Goal: Task Accomplishment & Management: Complete application form

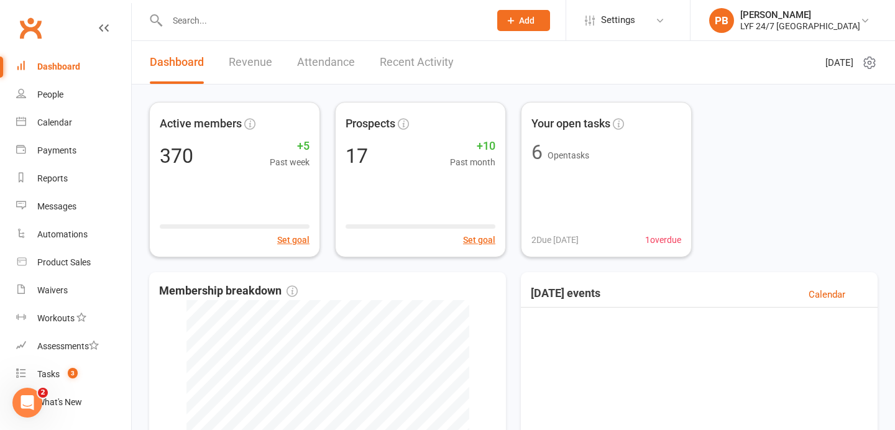
click at [283, 27] on input "text" at bounding box center [322, 20] width 318 height 17
paste input "MehulSejwal"
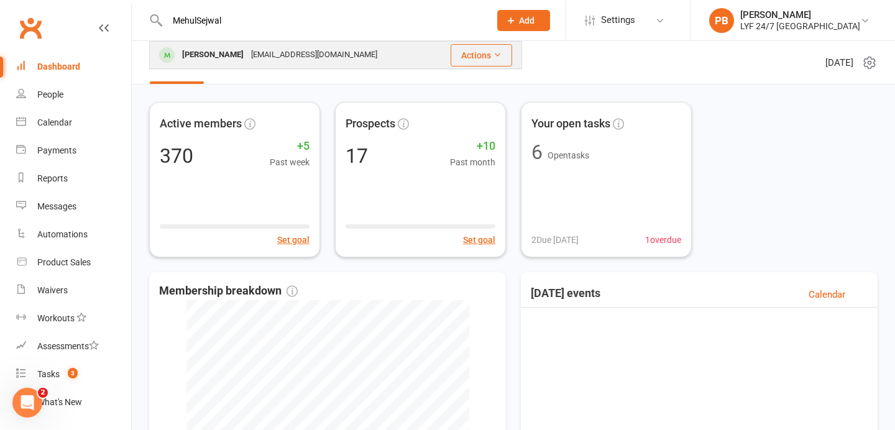
type input "MehulSejwal"
click at [205, 54] on div "[PERSON_NAME]" at bounding box center [212, 55] width 69 height 18
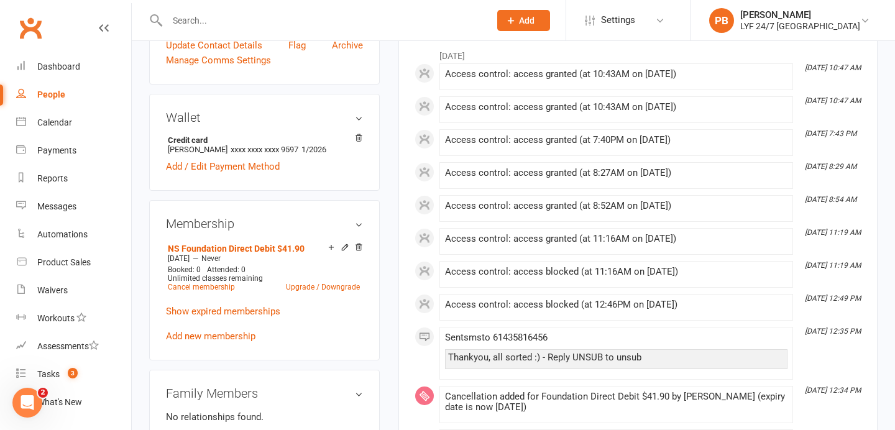
scroll to position [325, 0]
click at [208, 288] on link "Cancel membership" at bounding box center [201, 286] width 67 height 9
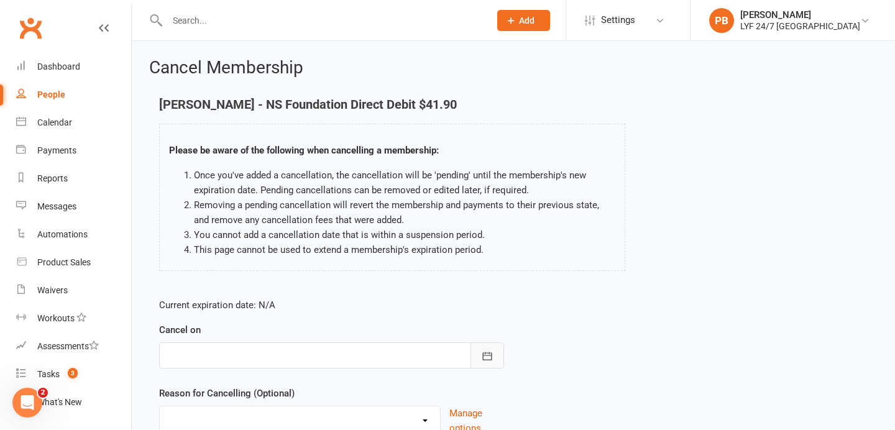
click at [488, 355] on icon "button" at bounding box center [487, 356] width 12 height 12
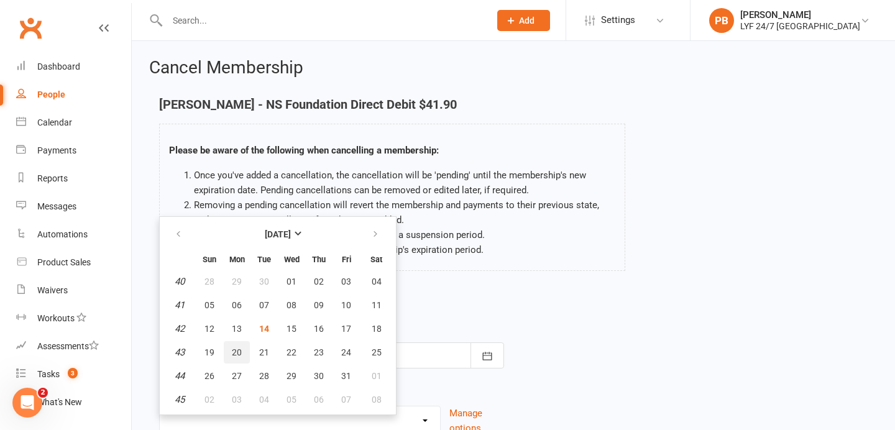
click at [233, 353] on span "20" at bounding box center [237, 352] width 10 height 10
type input "[DATE]"
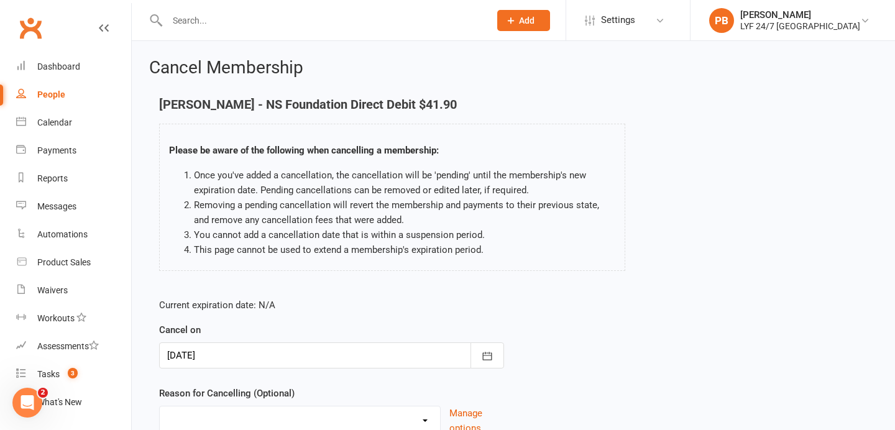
scroll to position [107, 0]
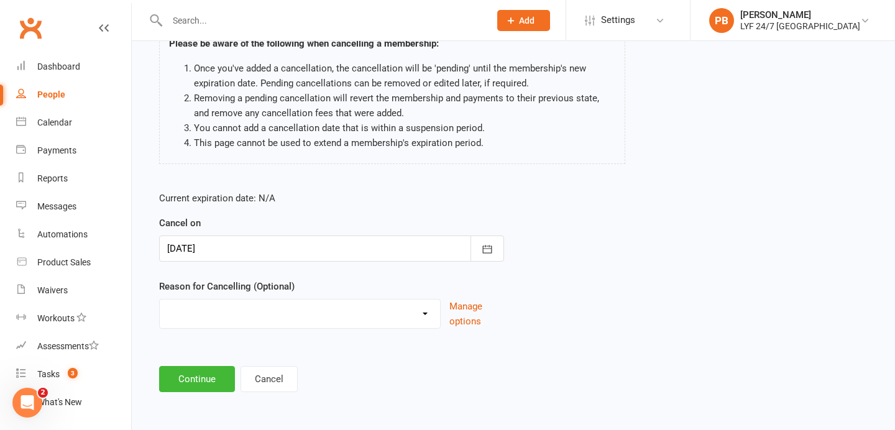
click at [431, 303] on select "Holiday Injury Migration Moved Stripe Migration Time Uncontactable Dishonour Ot…" at bounding box center [300, 312] width 280 height 25
select select "7"
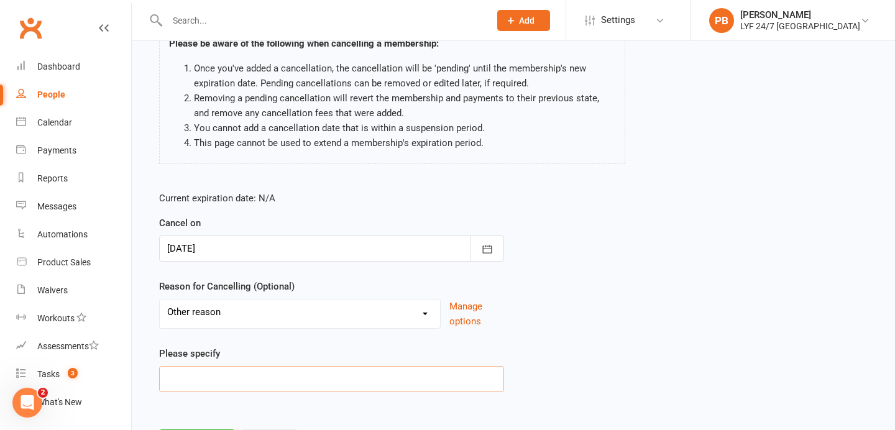
click at [202, 386] on input at bounding box center [331, 379] width 345 height 26
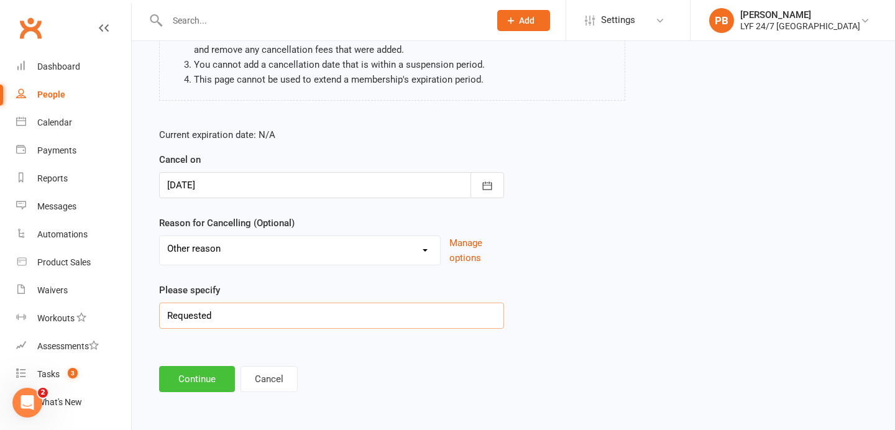
type input "Requested"
click at [171, 373] on button "Continue" at bounding box center [197, 379] width 76 height 26
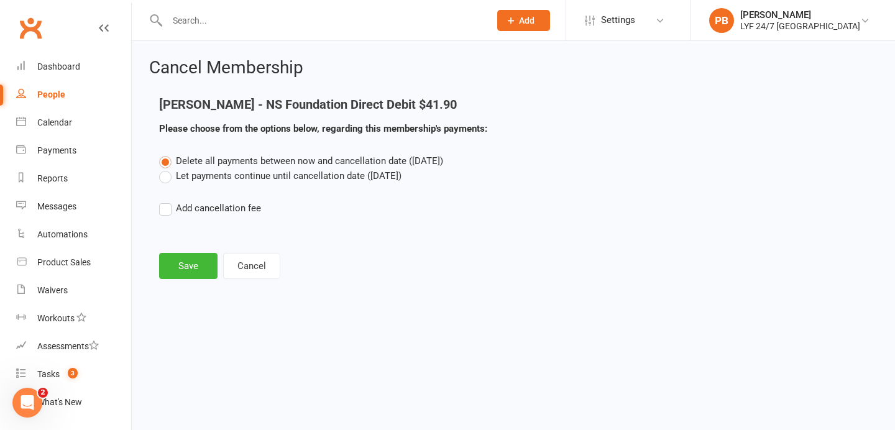
click at [170, 247] on main "[PERSON_NAME] - NS Foundation Direct Debit $41.90 Please choose from the option…" at bounding box center [513, 188] width 728 height 181
click at [175, 274] on button "Save" at bounding box center [188, 266] width 58 height 26
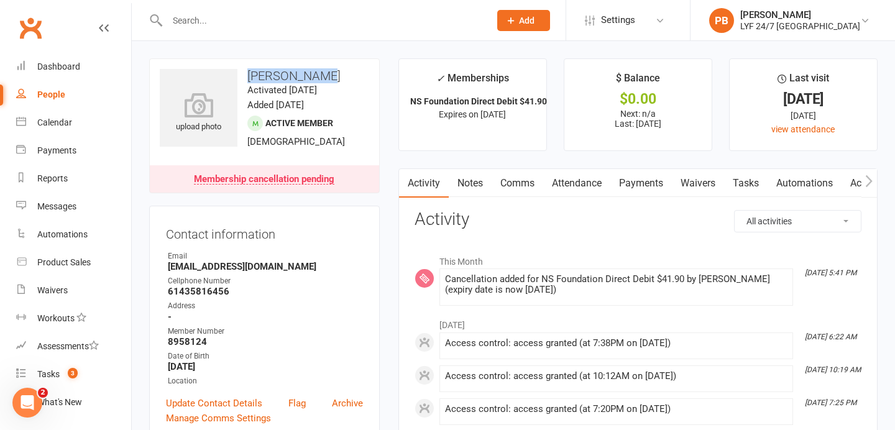
drag, startPoint x: 332, startPoint y: 70, endPoint x: 239, endPoint y: 70, distance: 92.6
click at [239, 70] on h3 "[PERSON_NAME]" at bounding box center [264, 76] width 209 height 14
copy h3 "[PERSON_NAME]"
click at [231, 20] on input "text" at bounding box center [322, 20] width 318 height 17
paste input "[PERSON_NAME]"
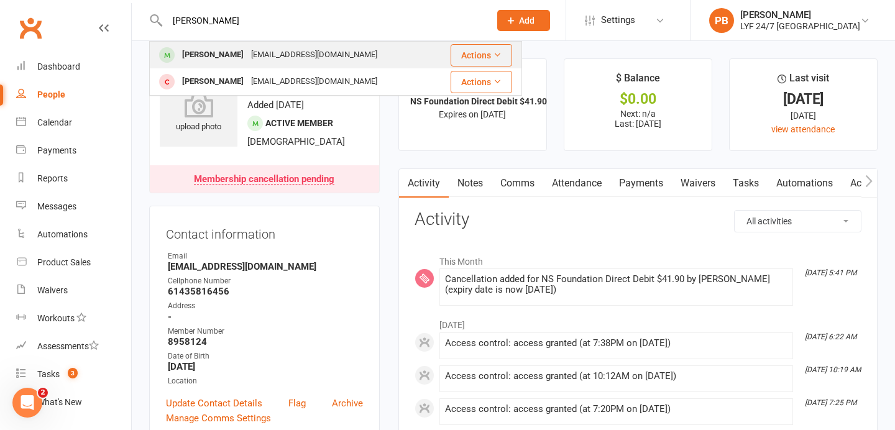
type input "[PERSON_NAME]"
click at [193, 55] on div "[PERSON_NAME]" at bounding box center [212, 55] width 69 height 18
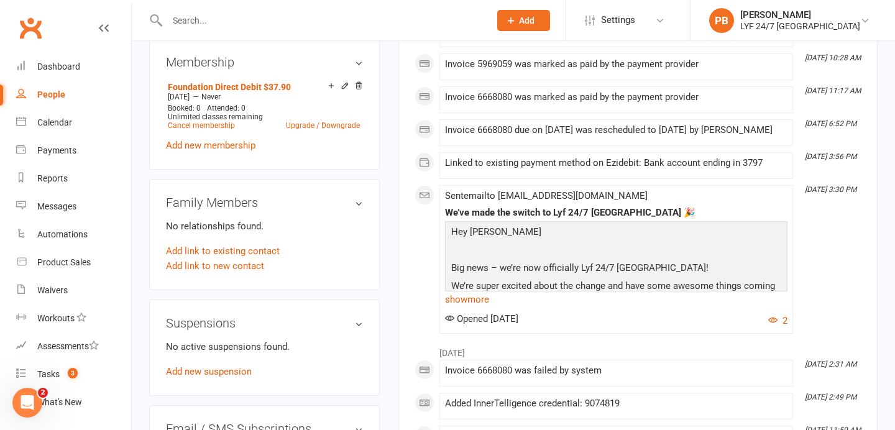
scroll to position [487, 0]
click at [185, 377] on div "Suspensions No active suspensions found. Add new suspension" at bounding box center [264, 347] width 231 height 96
click at [192, 374] on link "Add new suspension" at bounding box center [209, 370] width 86 height 11
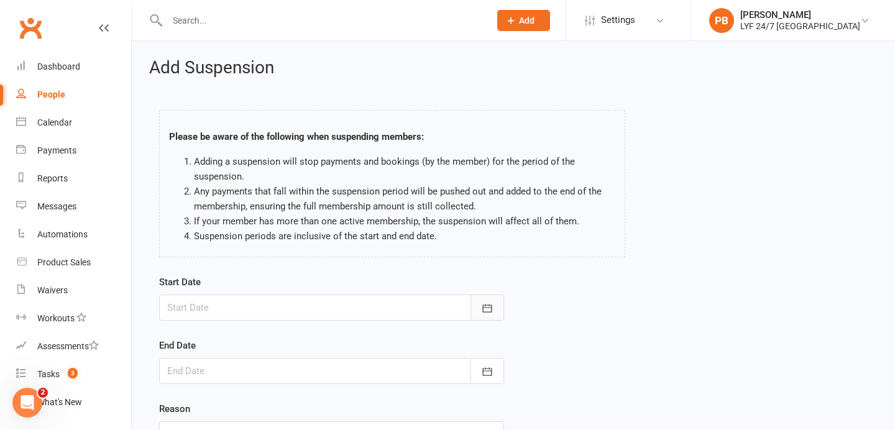
click at [498, 311] on button "button" at bounding box center [487, 308] width 34 height 26
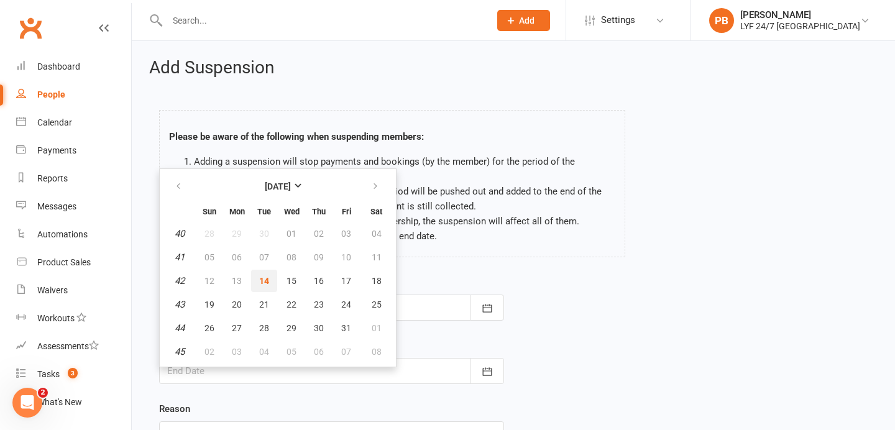
click at [264, 277] on span "14" at bounding box center [264, 281] width 10 height 10
type input "[DATE]"
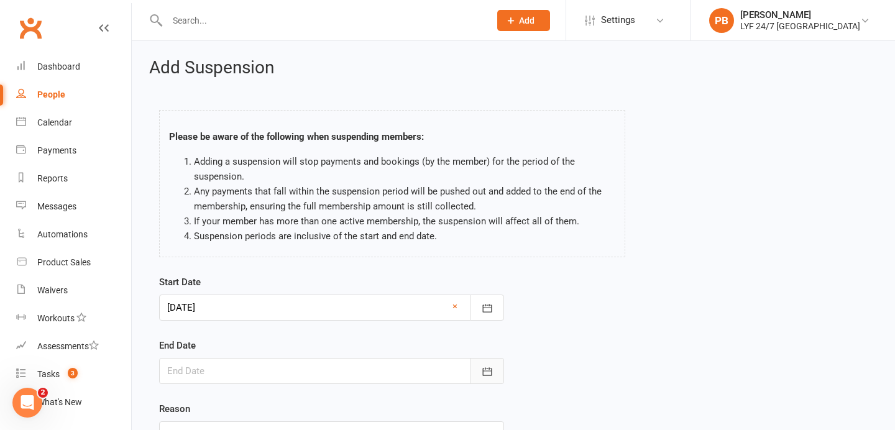
click at [483, 372] on icon "button" at bounding box center [487, 371] width 12 height 12
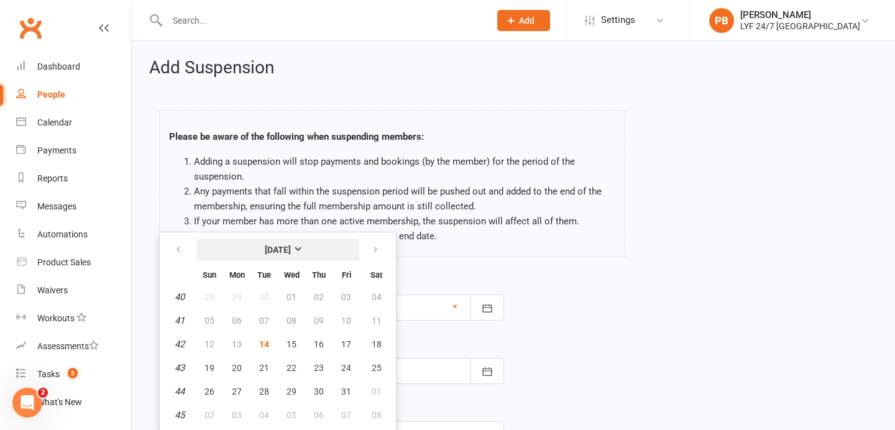
click at [291, 252] on strong "[DATE]" at bounding box center [278, 250] width 26 height 10
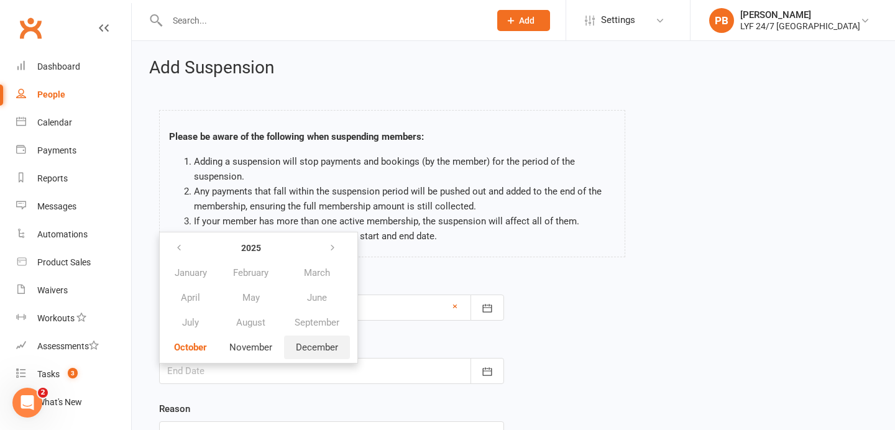
click at [319, 348] on span "December" at bounding box center [317, 347] width 42 height 11
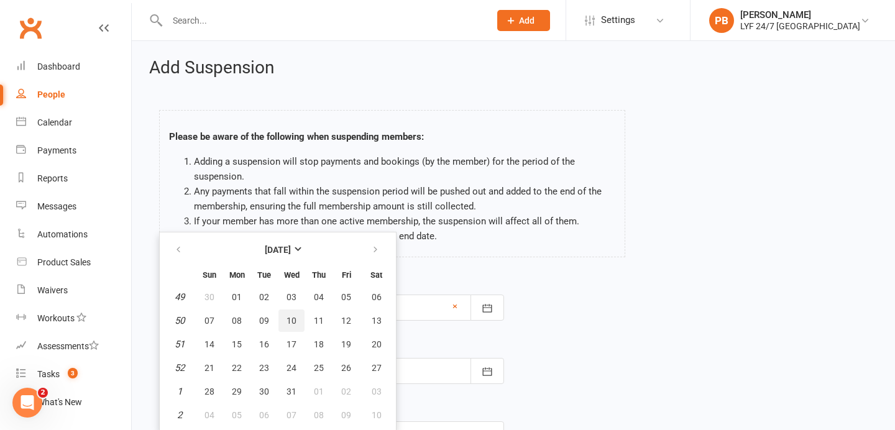
click at [296, 319] on button "10" at bounding box center [291, 320] width 26 height 22
type input "[DATE]"
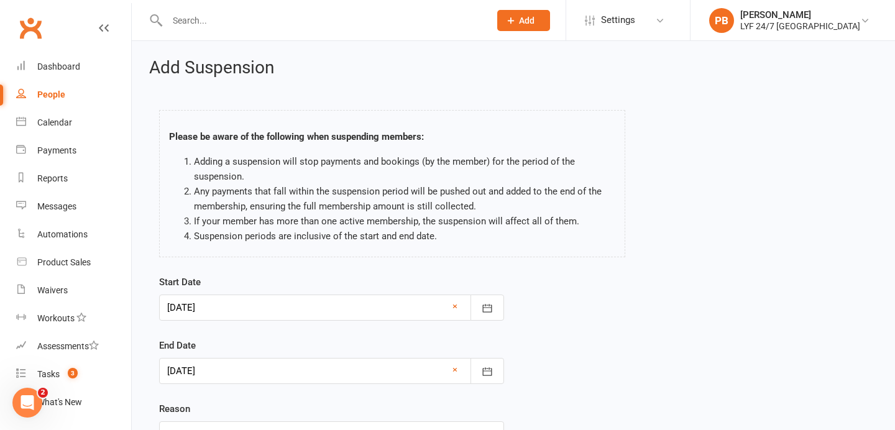
scroll to position [116, 0]
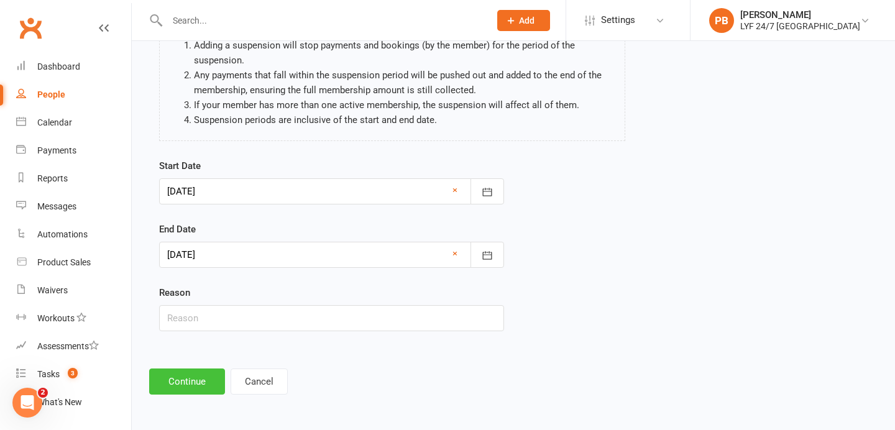
click at [185, 377] on button "Continue" at bounding box center [187, 382] width 76 height 26
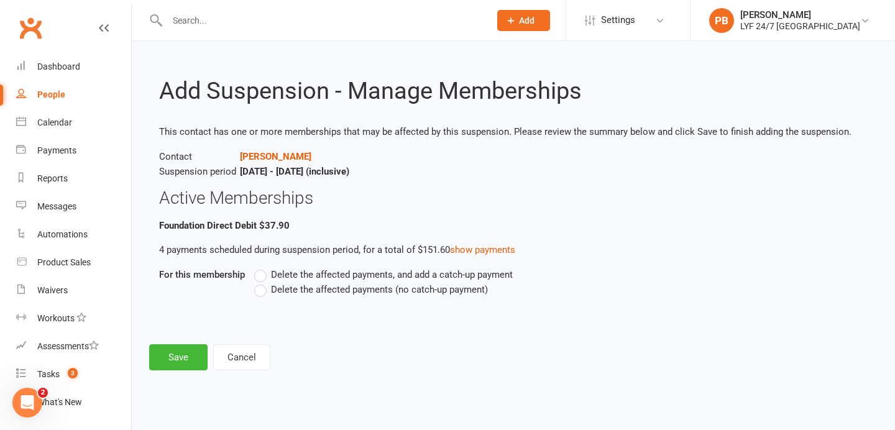
scroll to position [0, 0]
click at [285, 292] on span "Delete the affected payments (no catch-up payment)" at bounding box center [379, 288] width 217 height 13
click at [262, 282] on input "Delete the affected payments (no catch-up payment)" at bounding box center [258, 282] width 8 height 0
click at [186, 358] on button "Save" at bounding box center [178, 357] width 58 height 26
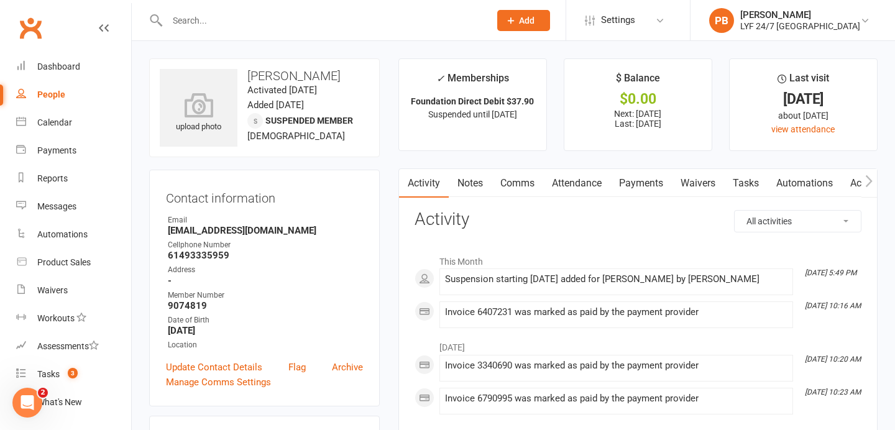
click at [646, 182] on link "Payments" at bounding box center [641, 183] width 62 height 29
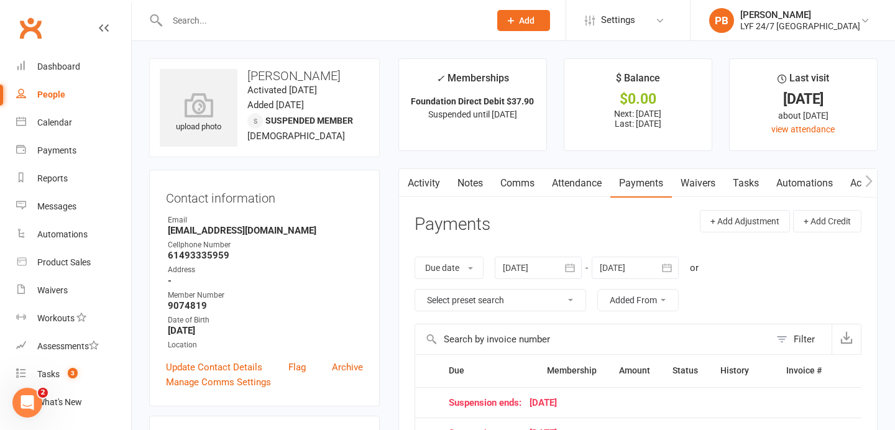
click at [636, 264] on div at bounding box center [635, 268] width 87 height 22
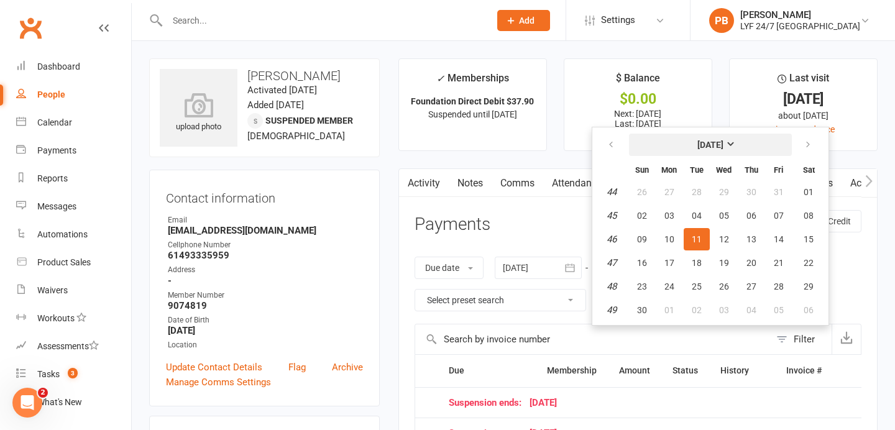
click at [723, 144] on strong "[DATE]" at bounding box center [710, 145] width 26 height 10
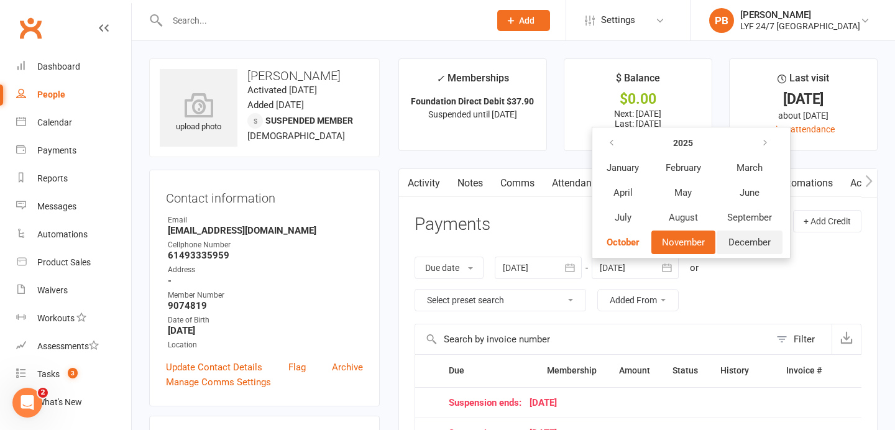
click at [767, 244] on span "December" at bounding box center [749, 242] width 42 height 11
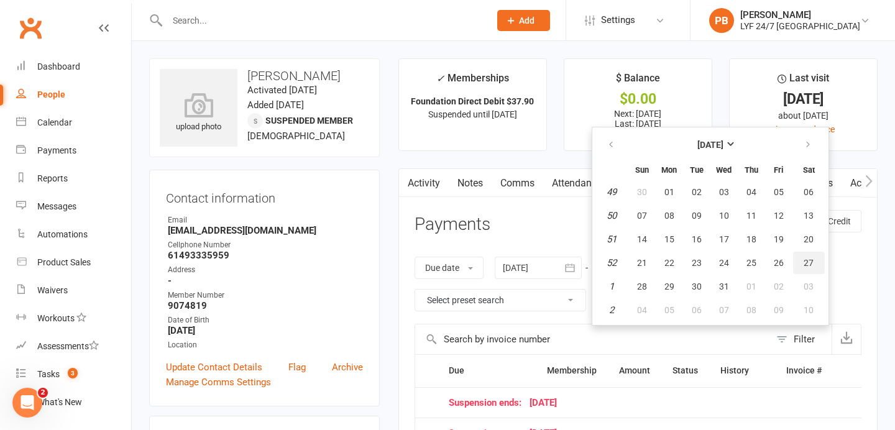
click at [811, 262] on span "27" at bounding box center [808, 263] width 10 height 10
type input "[DATE]"
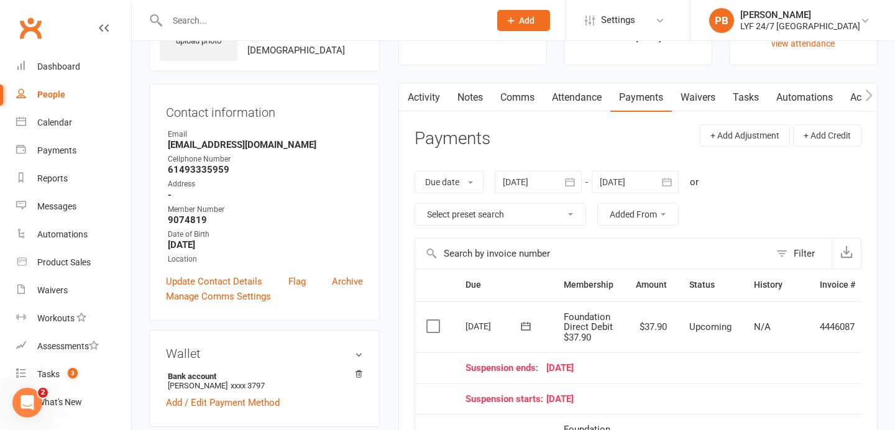
scroll to position [254, 0]
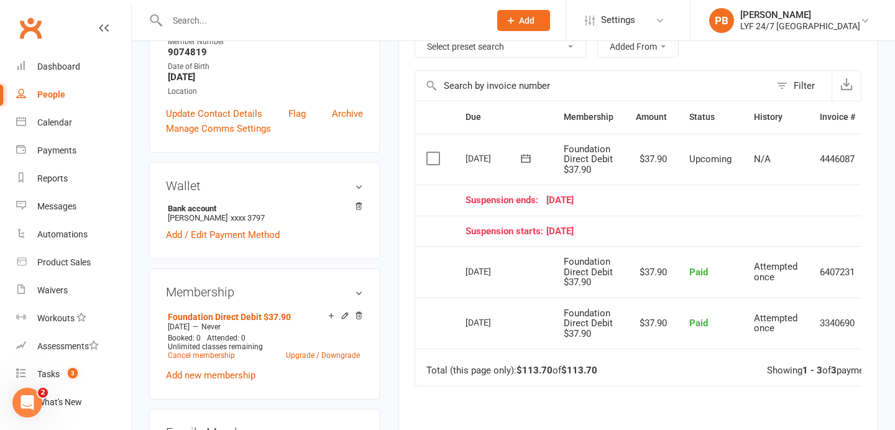
click at [218, 27] on input "text" at bounding box center [322, 20] width 318 height 17
paste input "[PERSON_NAME]"
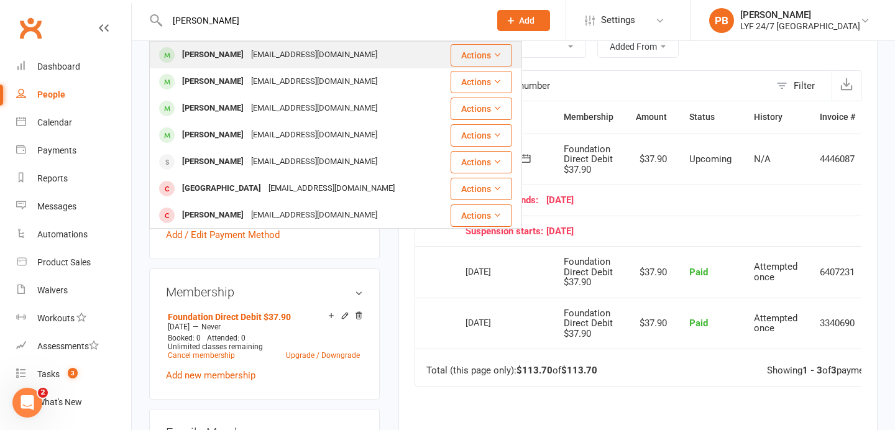
type input "[PERSON_NAME]"
click at [206, 63] on div "[PERSON_NAME]" at bounding box center [212, 55] width 69 height 18
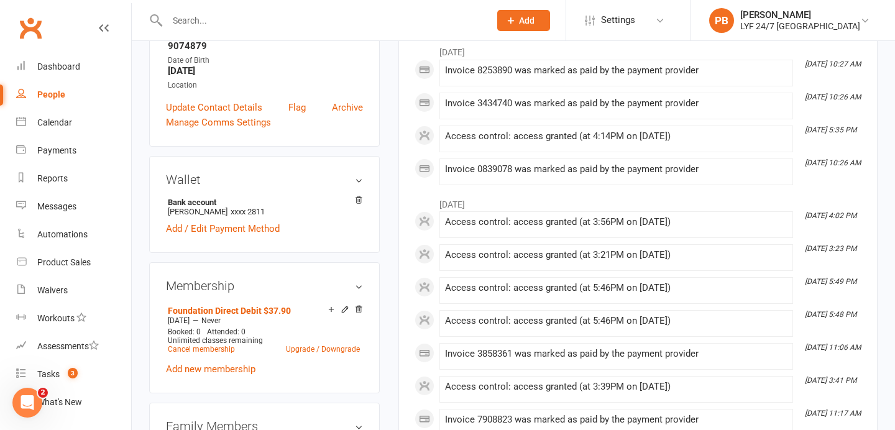
scroll to position [393, 0]
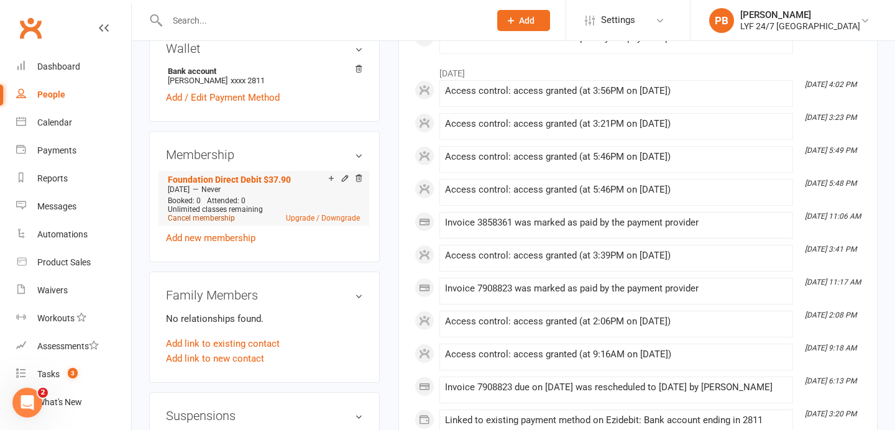
click at [178, 214] on link "Cancel membership" at bounding box center [201, 218] width 67 height 9
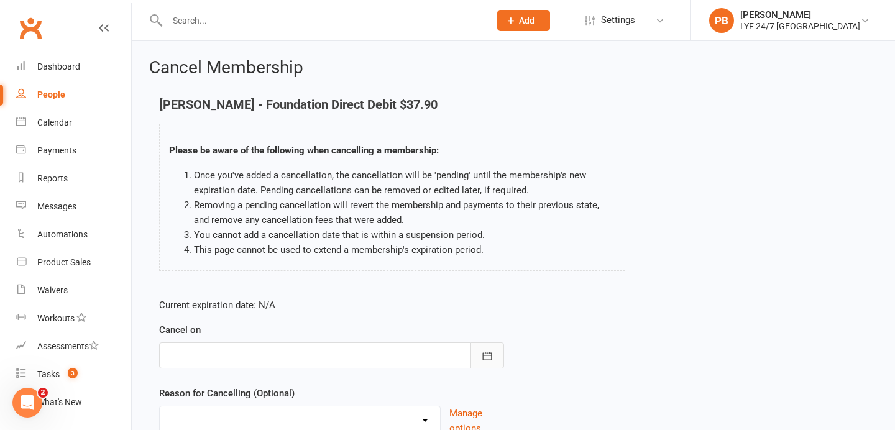
click at [487, 352] on icon "button" at bounding box center [487, 356] width 12 height 12
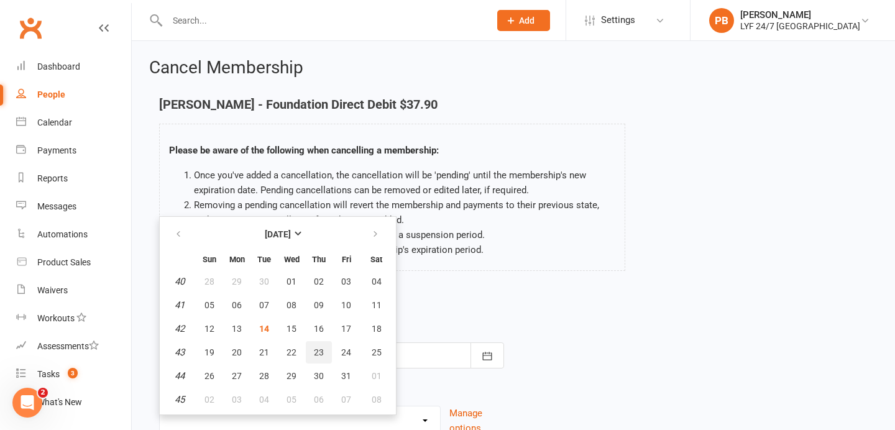
click at [312, 347] on button "23" at bounding box center [319, 352] width 26 height 22
type input "[DATE]"
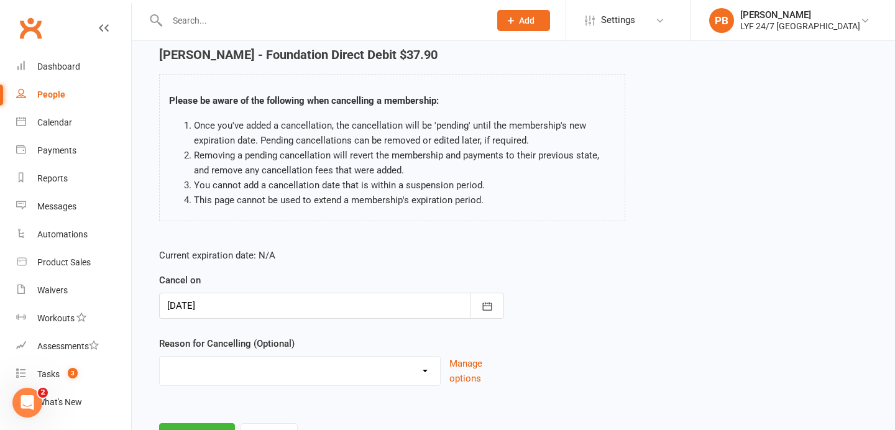
scroll to position [107, 0]
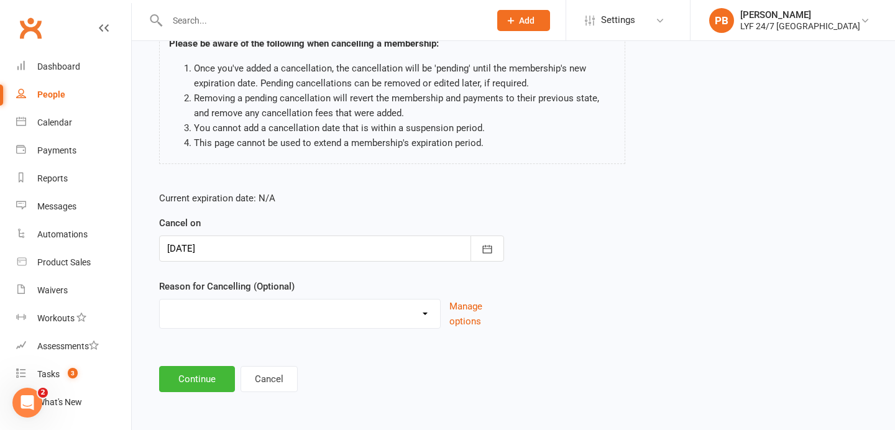
click at [414, 317] on select "Holiday Injury Migration Moved Stripe Migration Time Uncontactable Dishonour Ot…" at bounding box center [300, 312] width 280 height 25
select select "3"
click at [179, 383] on button "Continue" at bounding box center [197, 379] width 76 height 26
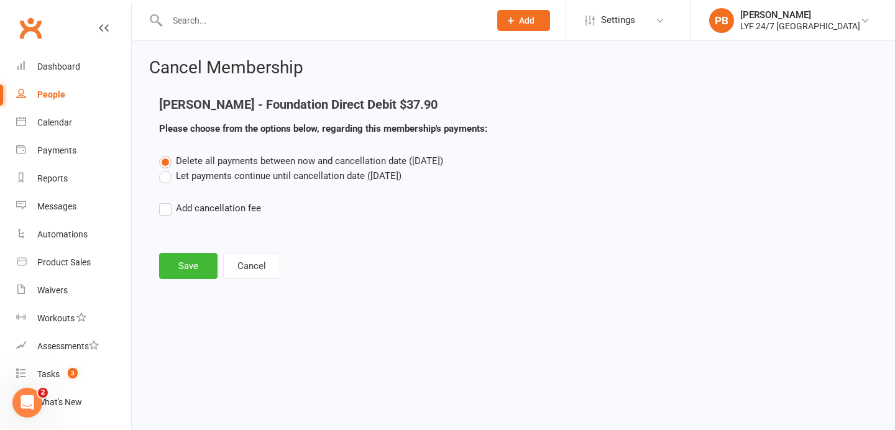
scroll to position [0, 0]
click at [183, 269] on button "Save" at bounding box center [188, 266] width 58 height 26
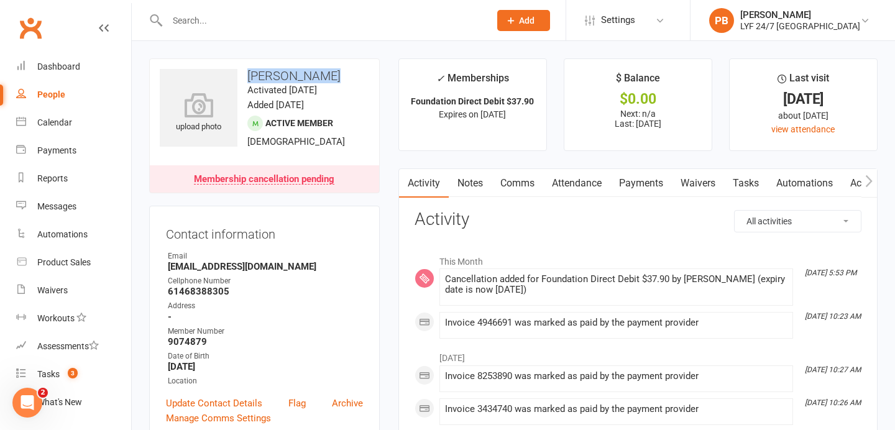
drag, startPoint x: 324, startPoint y: 75, endPoint x: 242, endPoint y: 73, distance: 82.7
click at [242, 73] on h3 "[PERSON_NAME]" at bounding box center [264, 76] width 209 height 14
copy h3 "[PERSON_NAME]"
click at [277, 14] on input "text" at bounding box center [322, 20] width 318 height 17
click at [530, 29] on button "Add" at bounding box center [523, 20] width 53 height 21
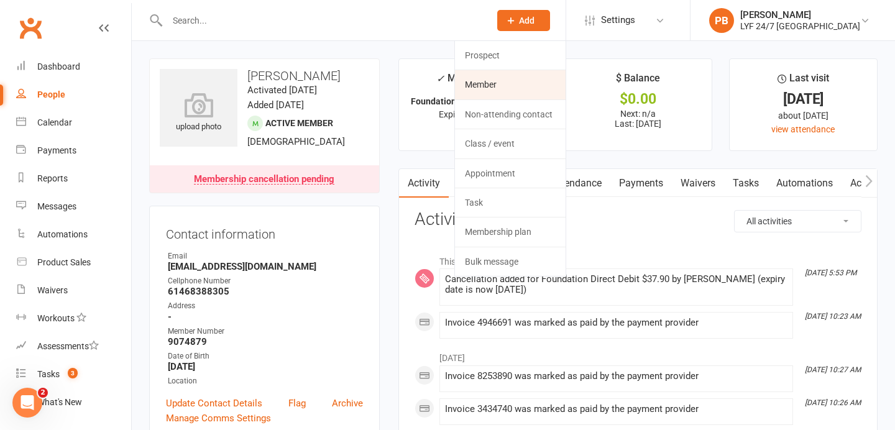
click at [534, 85] on link "Member" at bounding box center [510, 84] width 111 height 29
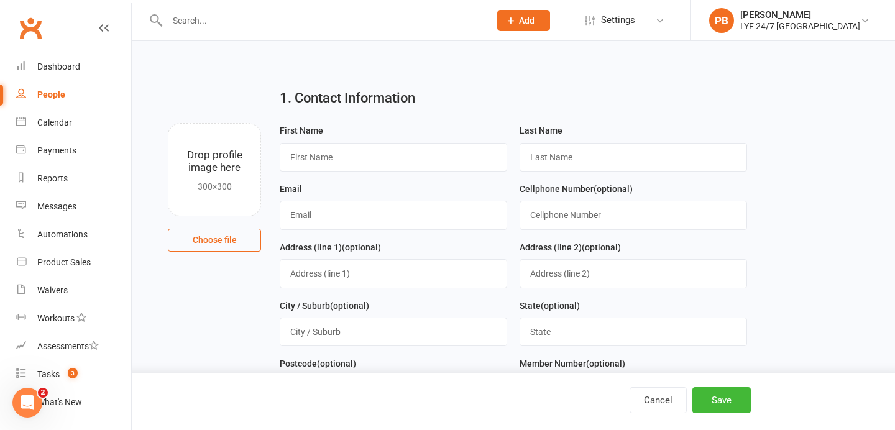
click at [321, 179] on div "First Name" at bounding box center [393, 152] width 240 height 58
click at [336, 160] on input "text" at bounding box center [393, 157] width 227 height 29
paste input "[PERSON_NAME]"
drag, startPoint x: 366, startPoint y: 155, endPoint x: 316, endPoint y: 154, distance: 50.3
click at [316, 154] on input "[PERSON_NAME]" at bounding box center [393, 157] width 227 height 29
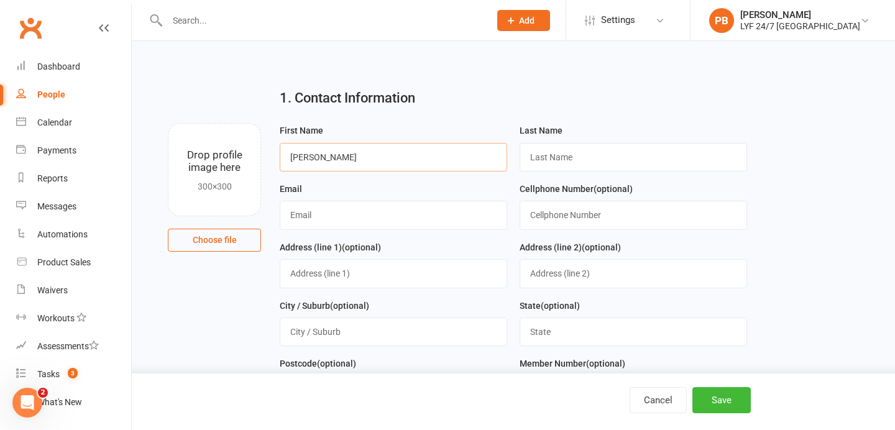
type input "[PERSON_NAME]"
click at [575, 151] on input "text" at bounding box center [633, 157] width 227 height 29
paste input "Tooby"
type input "Tooby"
click at [347, 216] on input "text" at bounding box center [393, 215] width 227 height 29
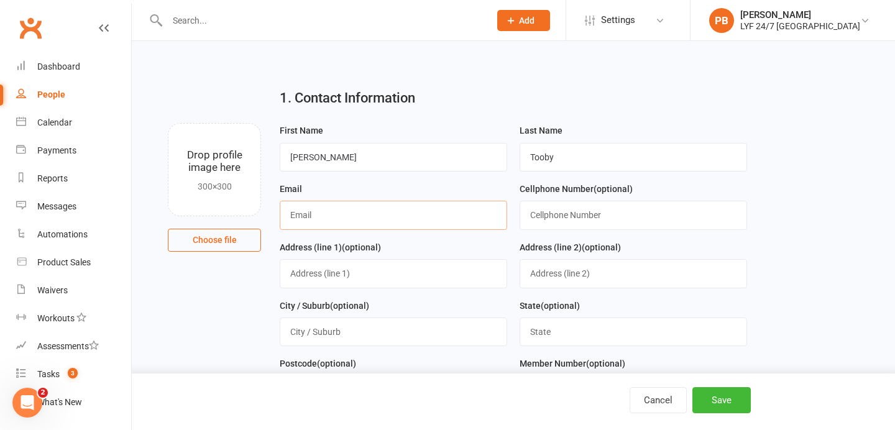
paste input "[EMAIL_ADDRESS][DOMAIN_NAME]"
type input "[EMAIL_ADDRESS][DOMAIN_NAME]"
click at [606, 207] on input "text" at bounding box center [633, 215] width 227 height 29
paste input "0434615492"
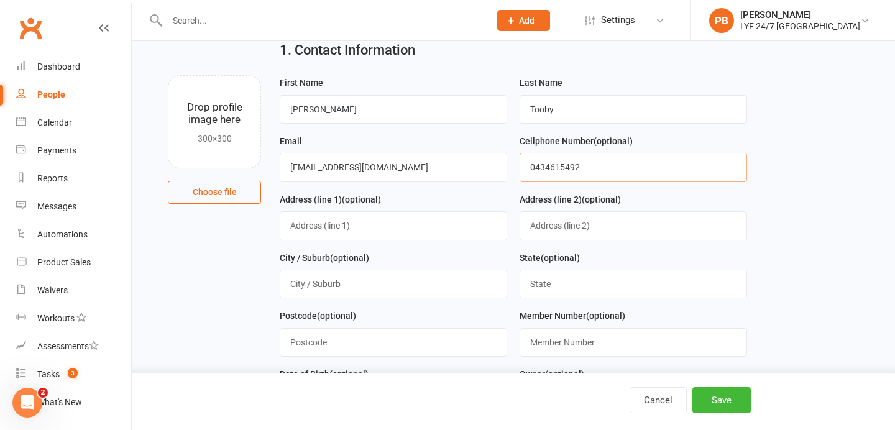
scroll to position [47, 0]
type input "0434615492"
click at [408, 240] on input "text" at bounding box center [393, 226] width 227 height 29
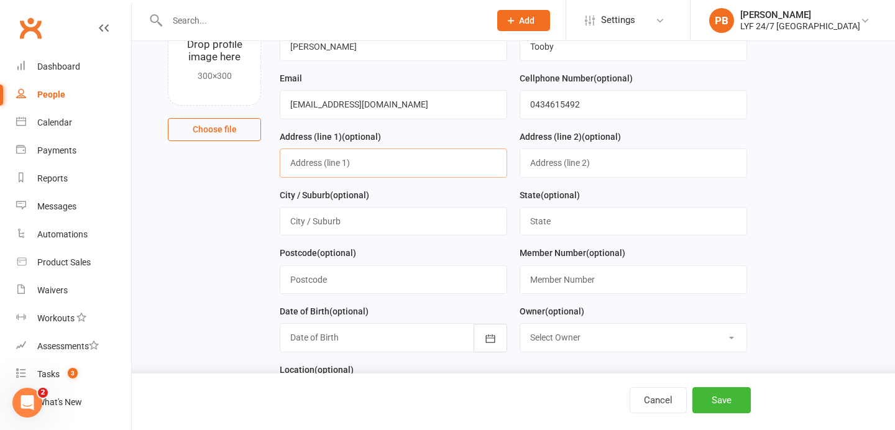
scroll to position [119, 0]
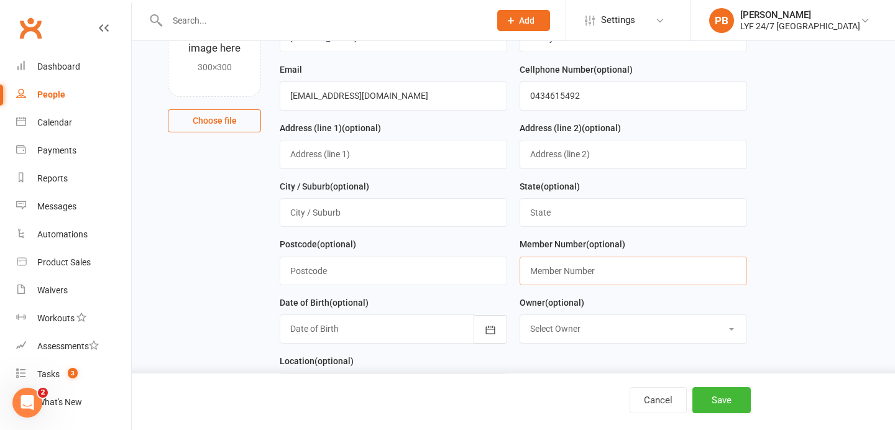
click at [570, 265] on input "text" at bounding box center [633, 271] width 227 height 29
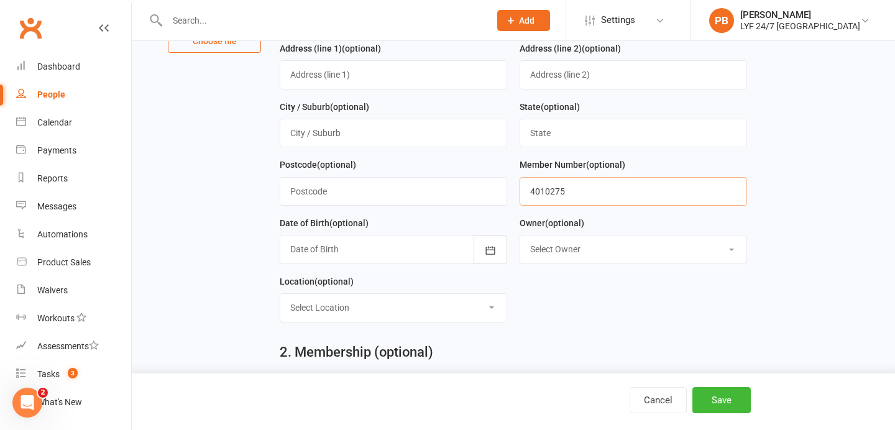
scroll to position [199, 0]
type input "4010275"
click at [439, 257] on div at bounding box center [393, 248] width 227 height 29
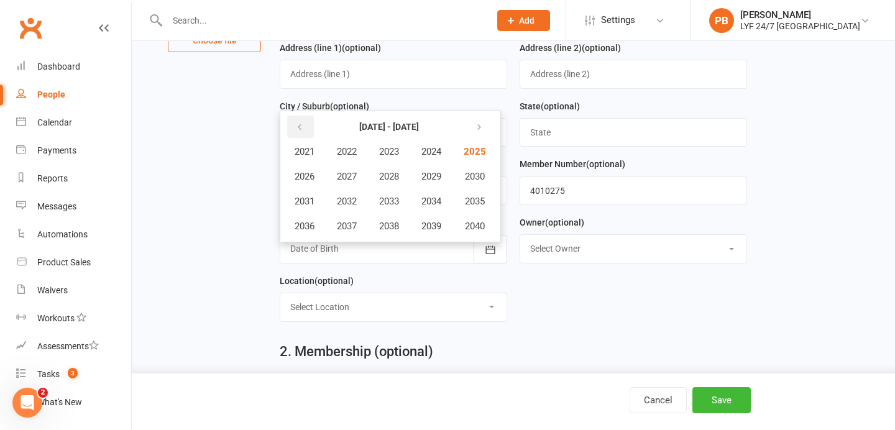
click at [295, 132] on icon "button" at bounding box center [299, 127] width 9 height 10
click at [479, 229] on span "2000" at bounding box center [474, 226] width 20 height 11
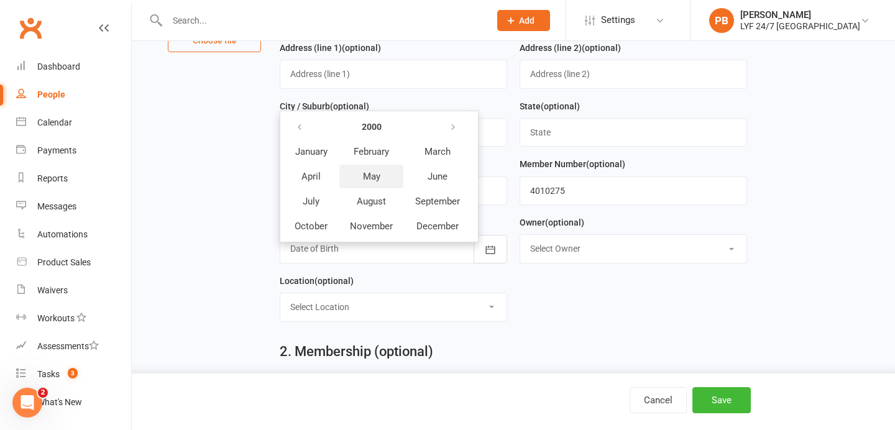
click at [372, 179] on span "May" at bounding box center [371, 176] width 17 height 11
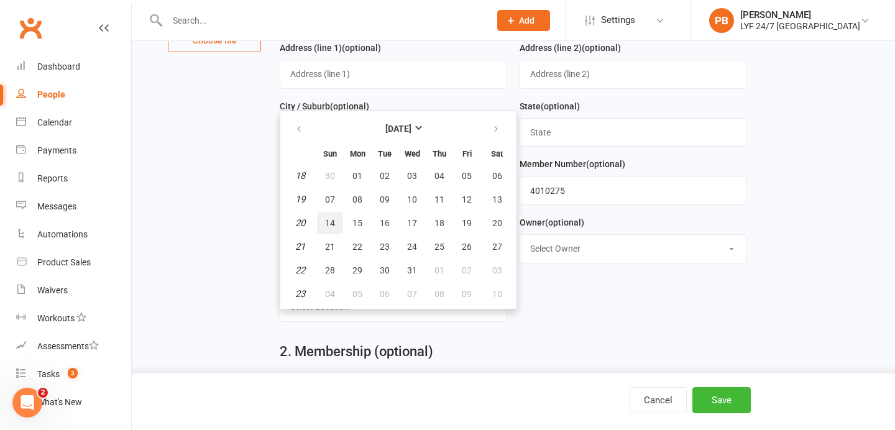
click at [321, 227] on button "14" at bounding box center [330, 223] width 26 height 22
type input "[DATE]"
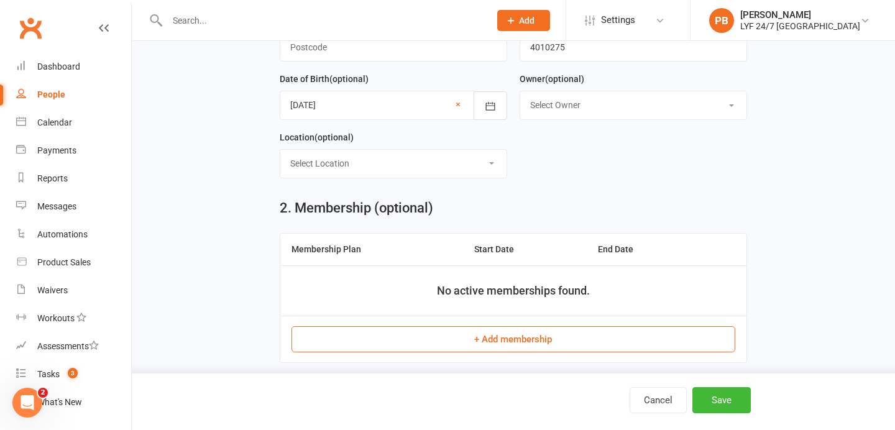
scroll to position [481, 0]
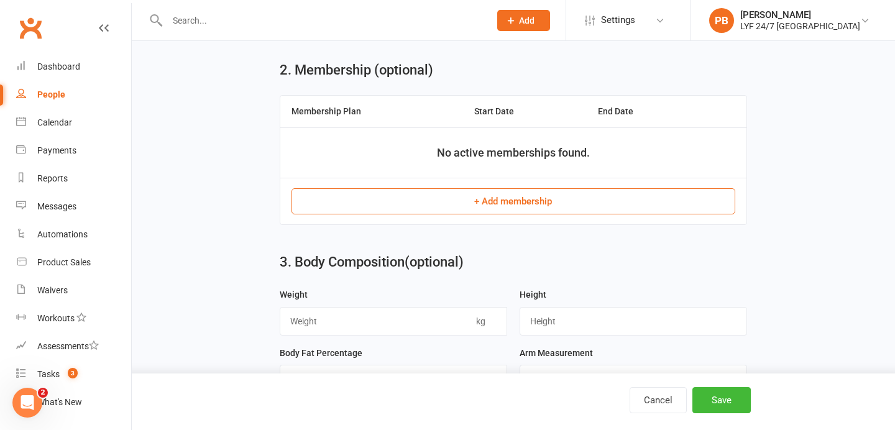
click at [449, 201] on button "+ Add membership" at bounding box center [512, 201] width 443 height 26
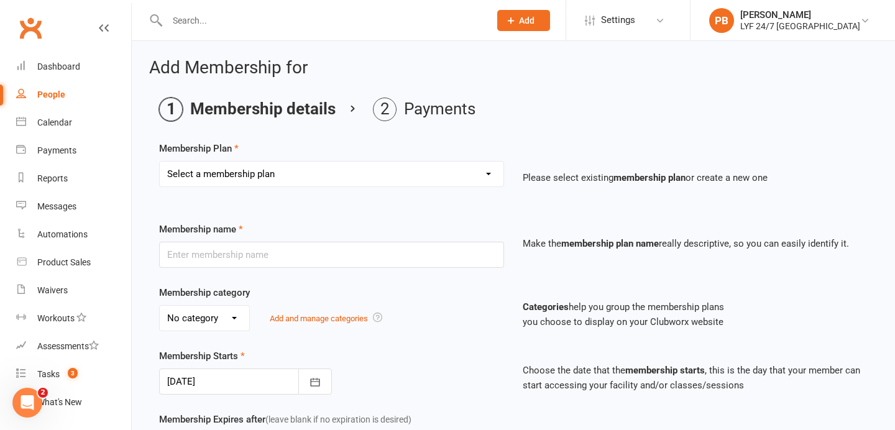
click at [425, 153] on div "Membership Plan Select a membership plan Create new Membership Plan Foundation …" at bounding box center [513, 172] width 708 height 63
click at [425, 170] on select "Select a membership plan Create new Membership Plan Foundation Direct Debit $41…" at bounding box center [332, 174] width 344 height 25
select select "25"
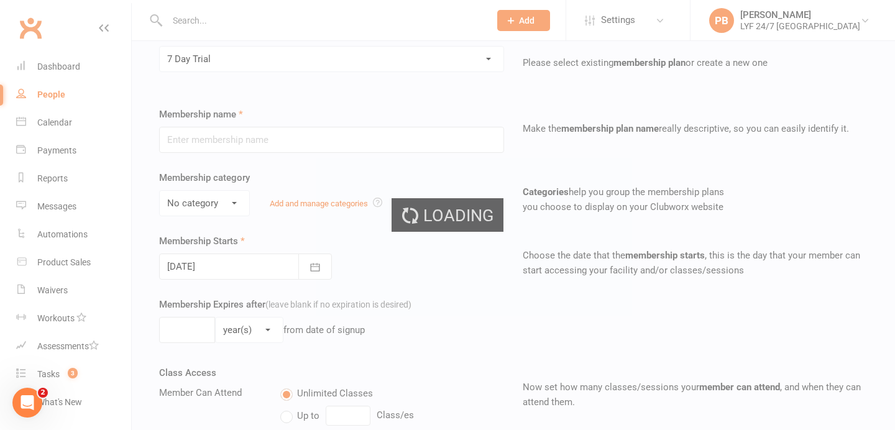
type input "7 Day Trial"
type input "7"
select select "0"
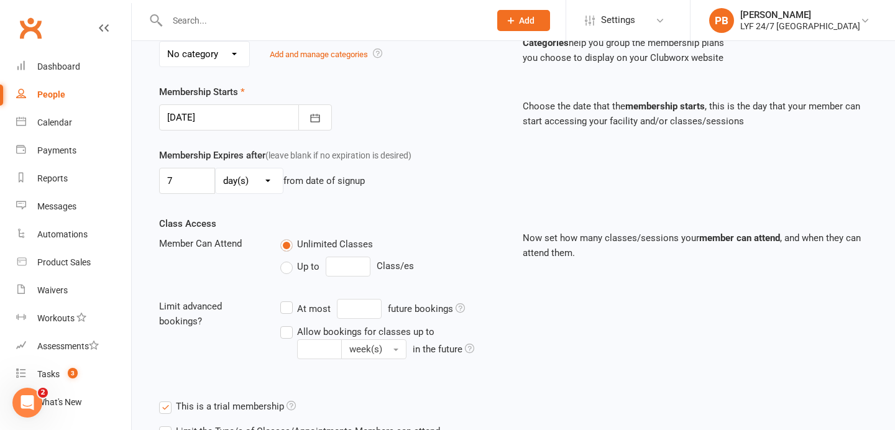
scroll to position [408, 0]
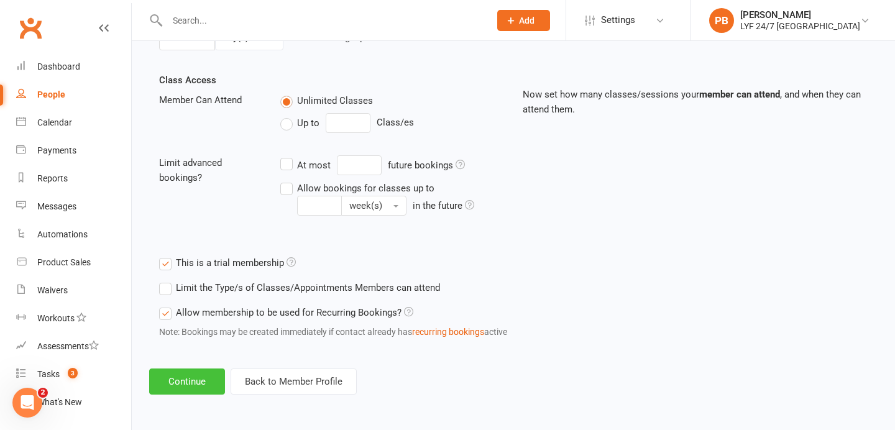
click at [197, 384] on button "Continue" at bounding box center [187, 382] width 76 height 26
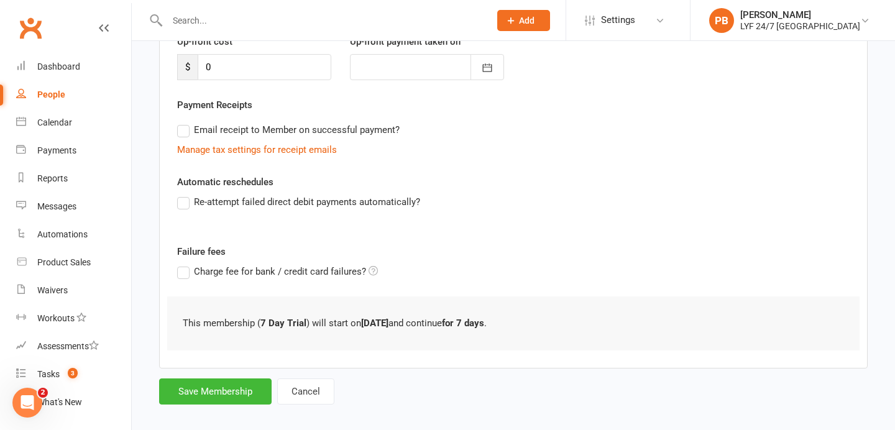
scroll to position [197, 0]
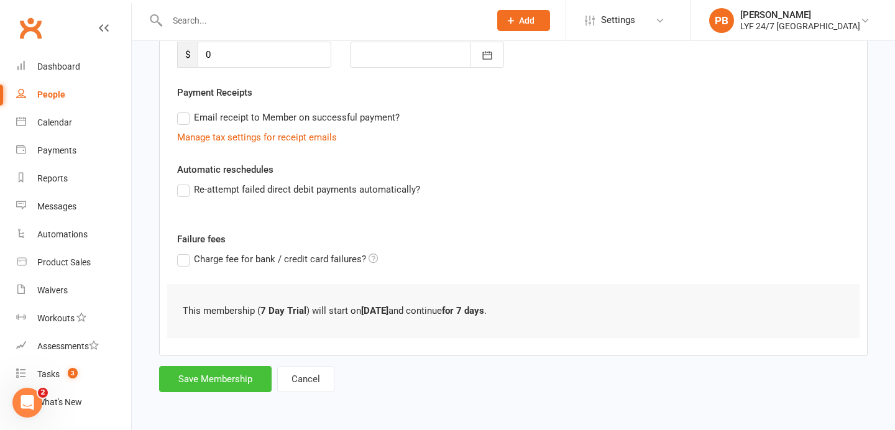
click at [187, 370] on button "Save Membership" at bounding box center [215, 379] width 112 height 26
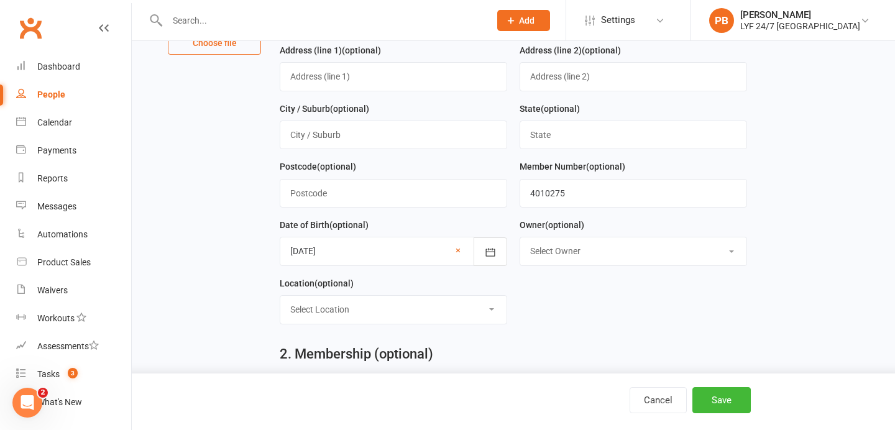
scroll to position [533, 0]
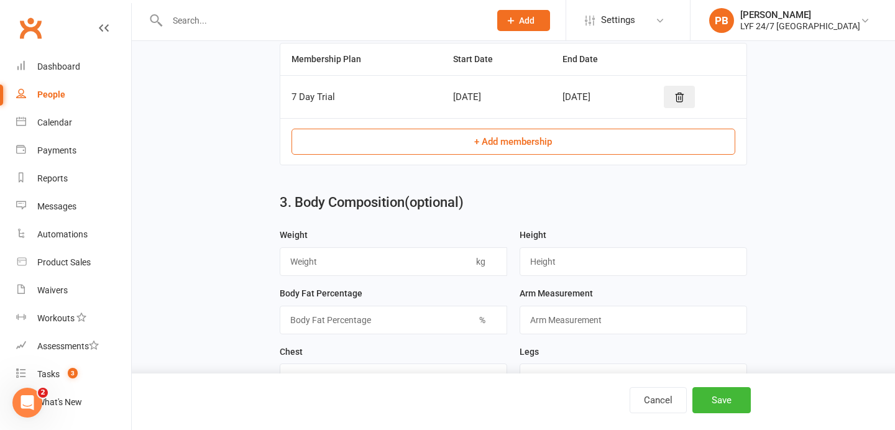
click at [727, 419] on div "Cancel Save" at bounding box center [447, 401] width 895 height 57
click at [733, 402] on button "Save" at bounding box center [721, 400] width 58 height 26
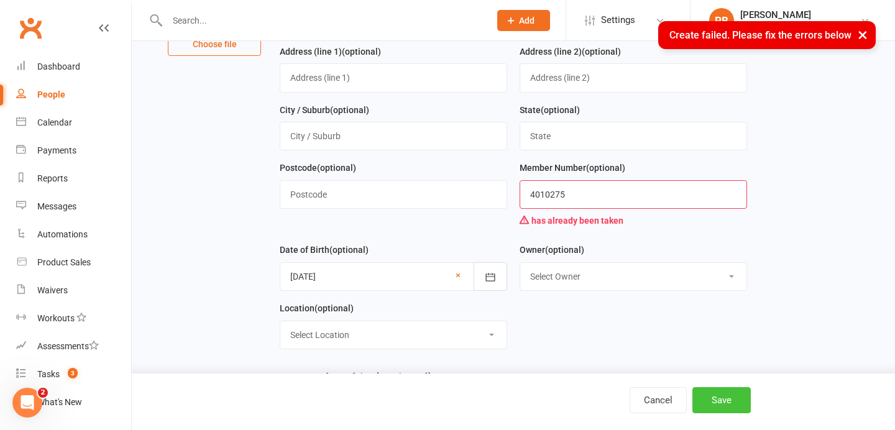
scroll to position [196, 0]
click at [593, 191] on input "4010275" at bounding box center [633, 194] width 227 height 29
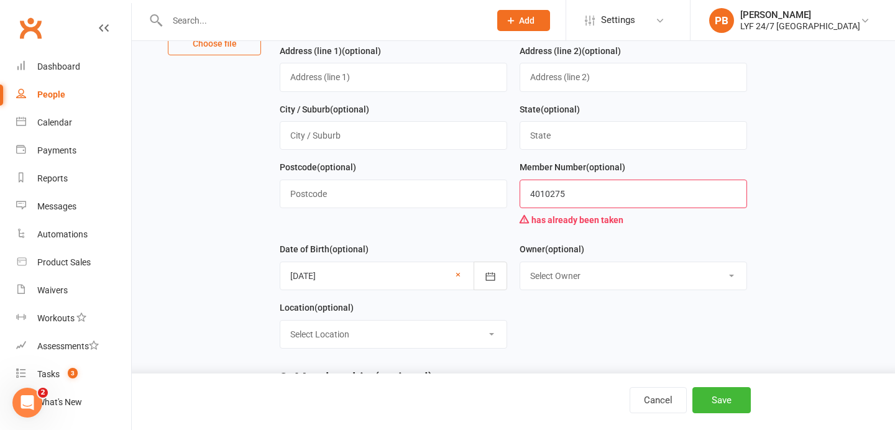
click at [579, 215] on div "has already been taken" at bounding box center [633, 220] width 227 height 24
drag, startPoint x: 562, startPoint y: 195, endPoint x: 513, endPoint y: 195, distance: 49.1
click at [513, 195] on div "Member Number (optional) 4010275 has already been taken" at bounding box center [633, 201] width 240 height 82
type input "4010272"
click at [738, 405] on button "Save" at bounding box center [721, 400] width 58 height 26
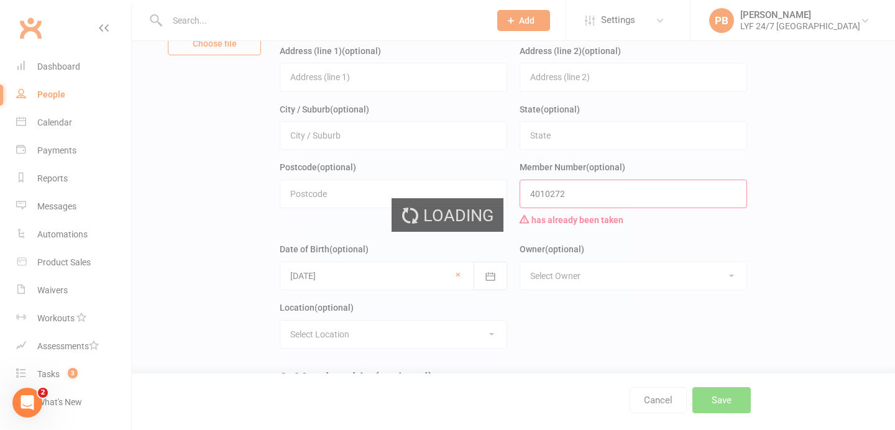
scroll to position [0, 0]
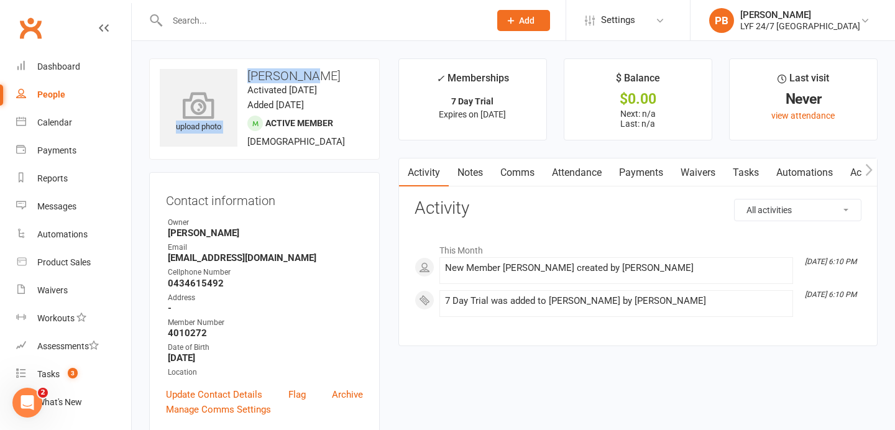
drag, startPoint x: 318, startPoint y: 75, endPoint x: 226, endPoint y: 80, distance: 92.7
click at [226, 80] on div "upload photo [PERSON_NAME] Activated [DATE] Added [DATE] Active member [DEMOGRA…" at bounding box center [264, 108] width 231 height 101
click at [299, 68] on div "upload photo [PERSON_NAME] Activated [DATE] Added [DATE] Active member [DEMOGRA…" at bounding box center [264, 108] width 231 height 101
drag, startPoint x: 316, startPoint y: 71, endPoint x: 250, endPoint y: 71, distance: 65.9
click at [250, 71] on h3 "[PERSON_NAME]" at bounding box center [264, 76] width 209 height 14
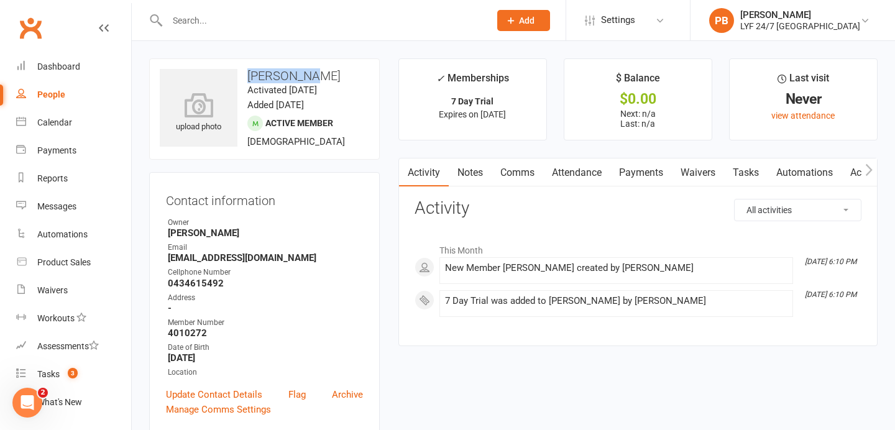
copy h3 "[PERSON_NAME]"
drag, startPoint x: 218, startPoint y: 282, endPoint x: 163, endPoint y: 286, distance: 54.9
click at [163, 286] on div "Contact information Owner [PERSON_NAME] Email [EMAIL_ADDRESS][DOMAIN_NAME] Cell…" at bounding box center [264, 303] width 231 height 262
click at [223, 284] on strong "0434615492" at bounding box center [265, 283] width 195 height 11
drag, startPoint x: 222, startPoint y: 284, endPoint x: 147, endPoint y: 284, distance: 75.8
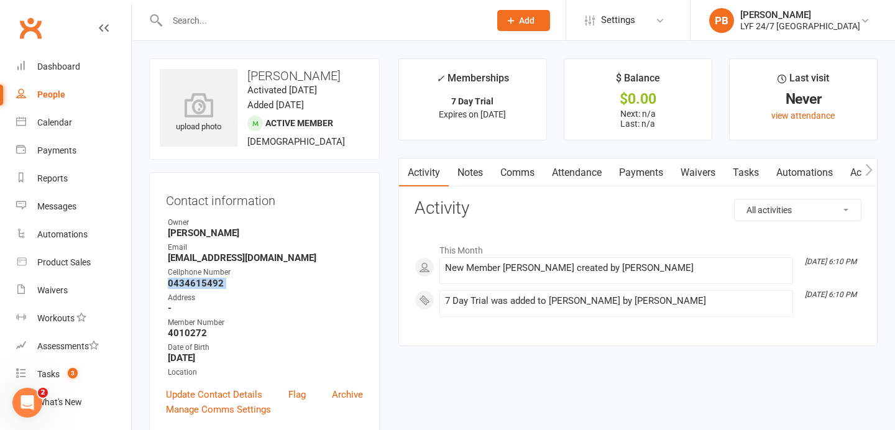
copy render-form-field "0434615492"
click at [42, 95] on div "People" at bounding box center [51, 94] width 28 height 10
select select "100"
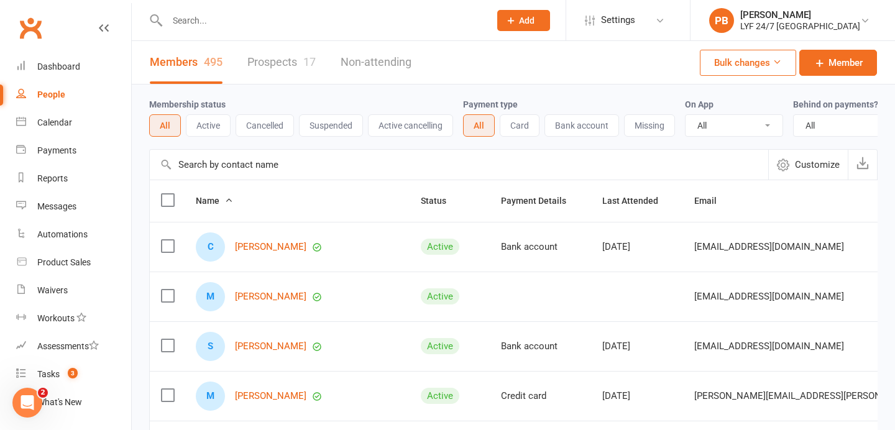
click at [277, 65] on link "Prospects 17" at bounding box center [281, 62] width 68 height 43
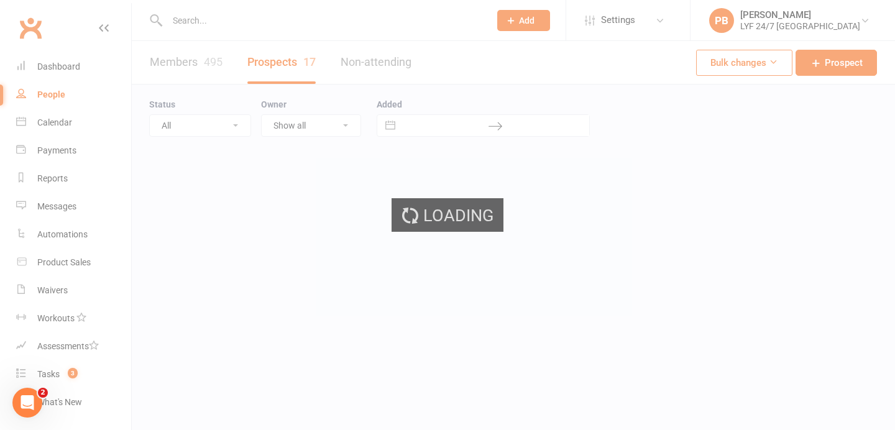
select select "25"
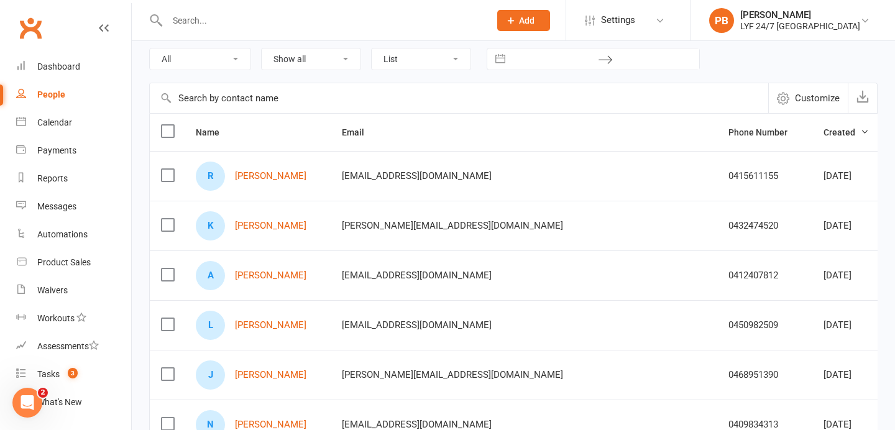
scroll to position [72, 0]
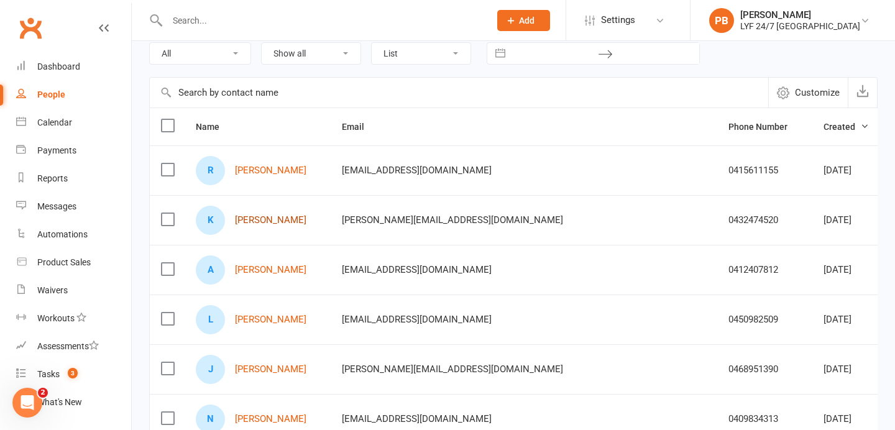
click at [290, 218] on link "[PERSON_NAME]" at bounding box center [270, 220] width 71 height 11
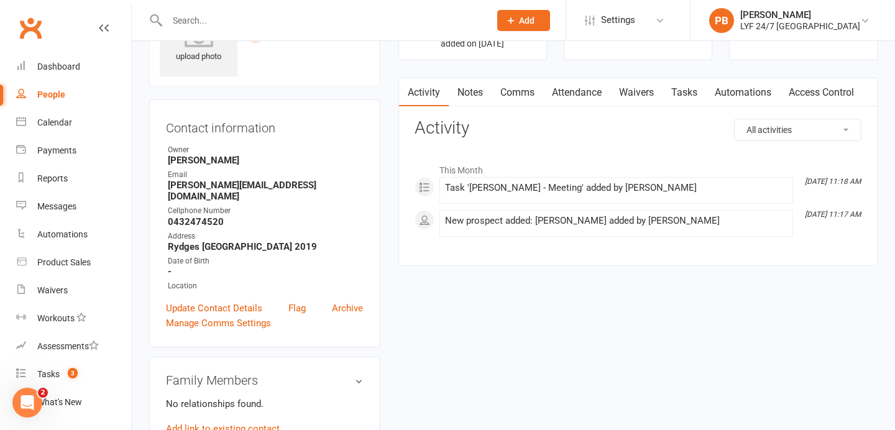
scroll to position [80, 0]
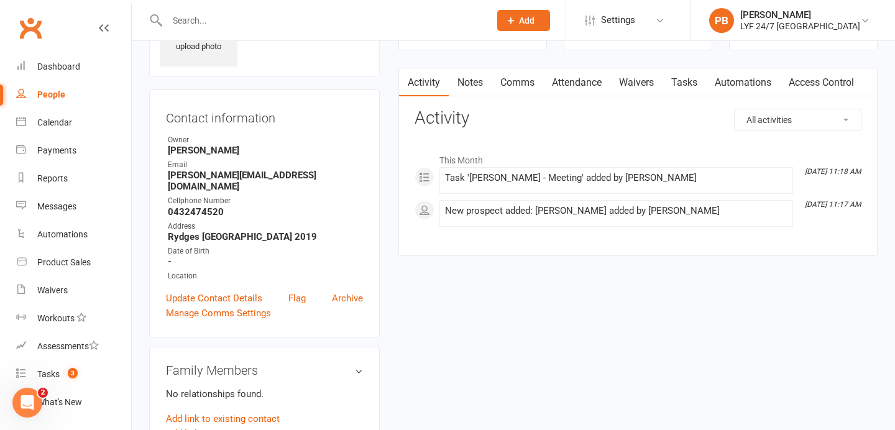
click at [689, 80] on link "Tasks" at bounding box center [683, 82] width 43 height 29
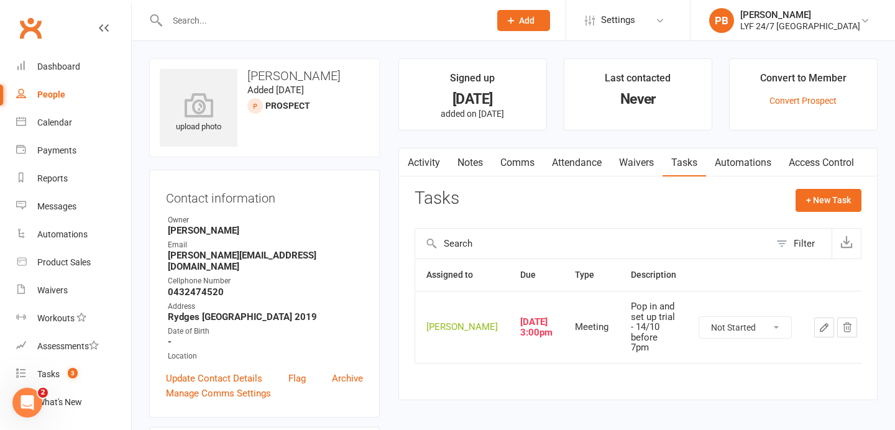
drag, startPoint x: 339, startPoint y: 72, endPoint x: 245, endPoint y: 73, distance: 93.8
click at [245, 73] on h3 "[PERSON_NAME]" at bounding box center [264, 76] width 209 height 14
copy h3 "[PERSON_NAME]"
click at [280, 234] on strong "[PERSON_NAME]" at bounding box center [265, 230] width 195 height 11
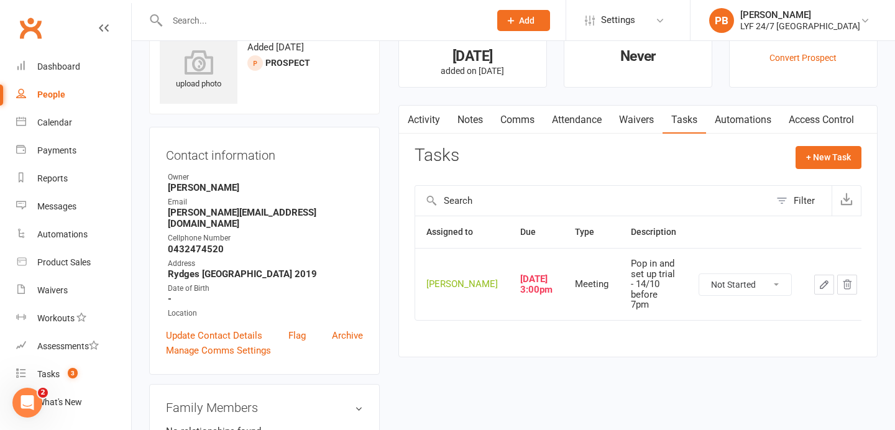
scroll to position [17, 0]
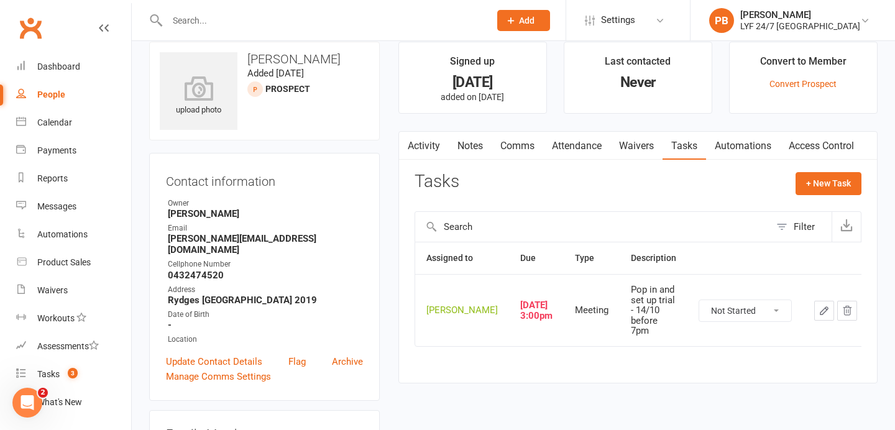
click at [754, 308] on select "Not Started In Progress Waiting Complete" at bounding box center [745, 310] width 92 height 21
select select "unstarted"
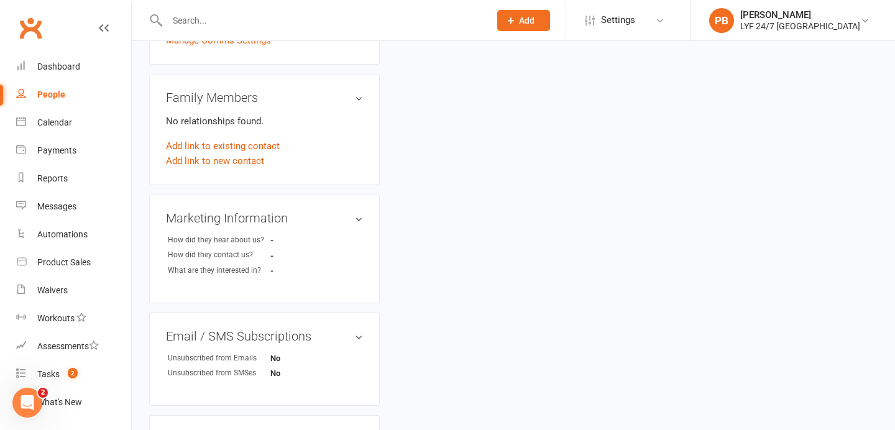
scroll to position [0, 0]
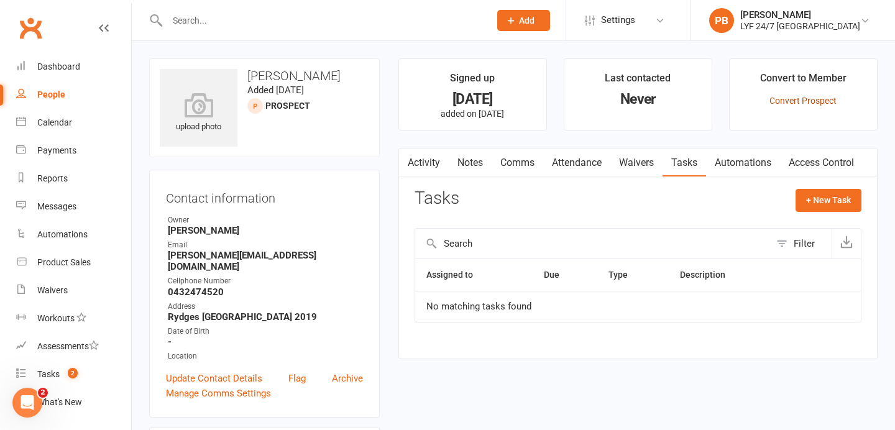
click at [813, 104] on link "Convert Prospect" at bounding box center [802, 101] width 67 height 10
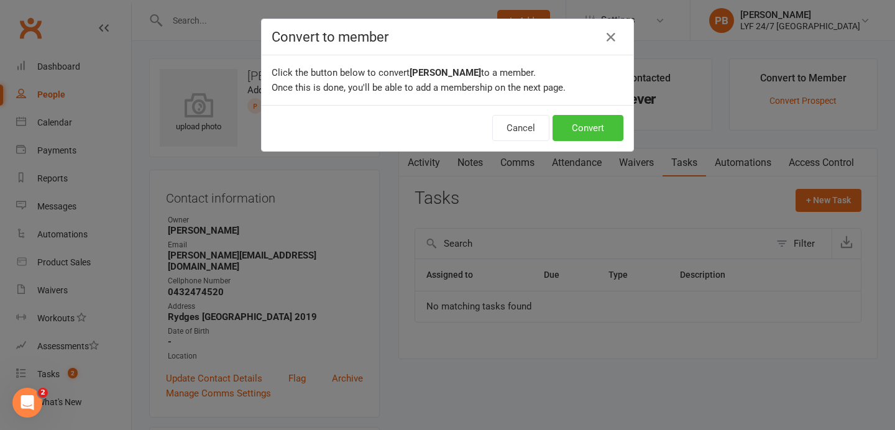
click at [582, 135] on button "Convert" at bounding box center [587, 128] width 71 height 26
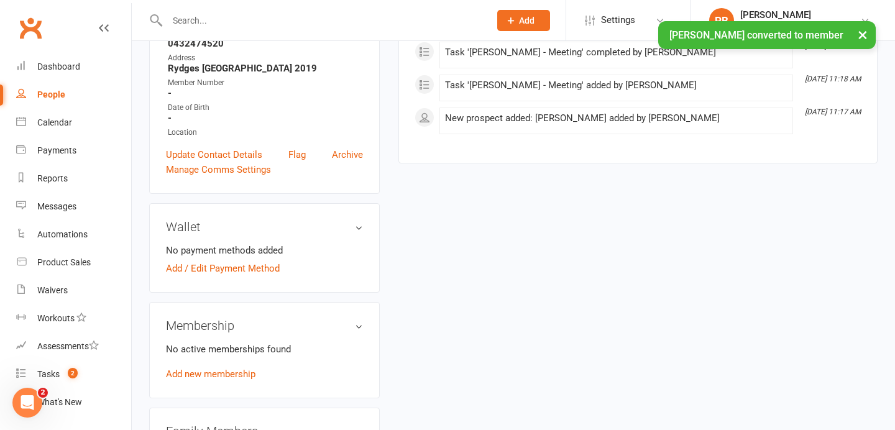
scroll to position [251, 0]
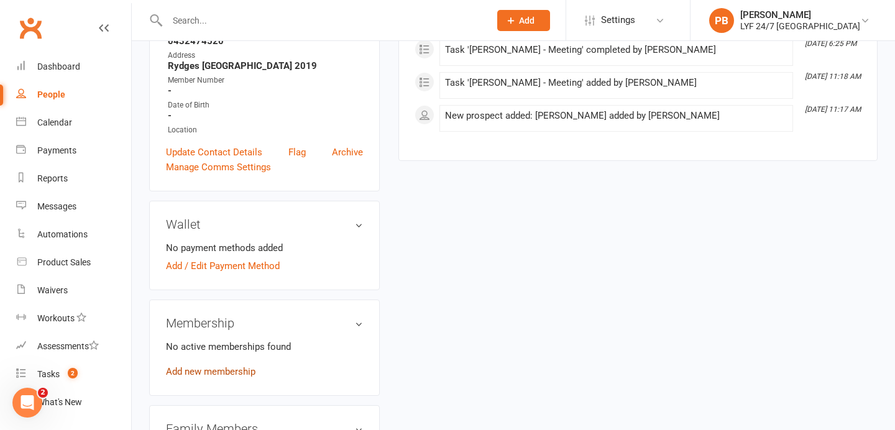
click at [189, 366] on link "Add new membership" at bounding box center [210, 371] width 89 height 11
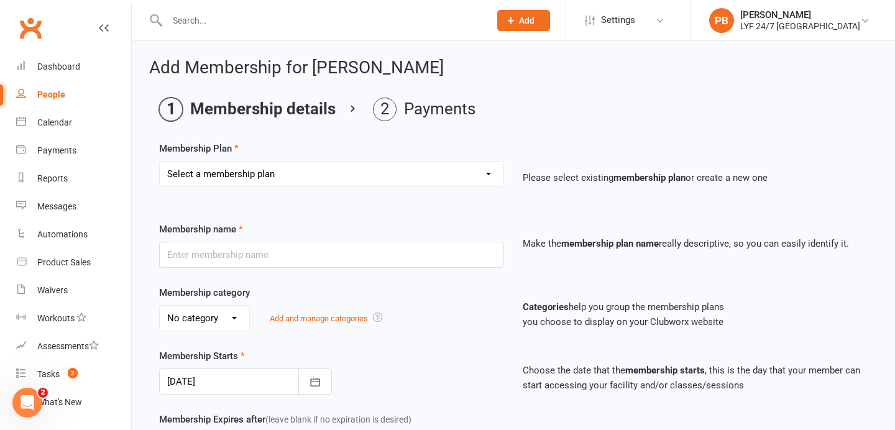
click at [327, 175] on select "Select a membership plan Create new Membership Plan Foundation Direct Debit $41…" at bounding box center [332, 174] width 344 height 25
select select "25"
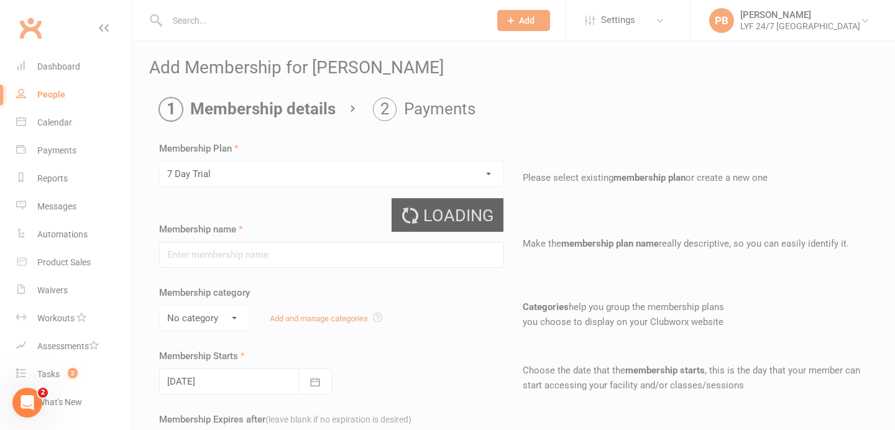
type input "7 Day Trial"
type input "7"
select select "0"
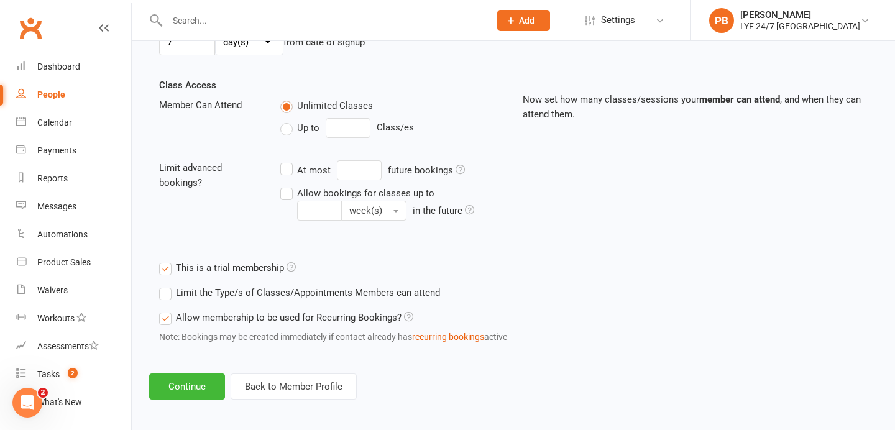
scroll to position [408, 0]
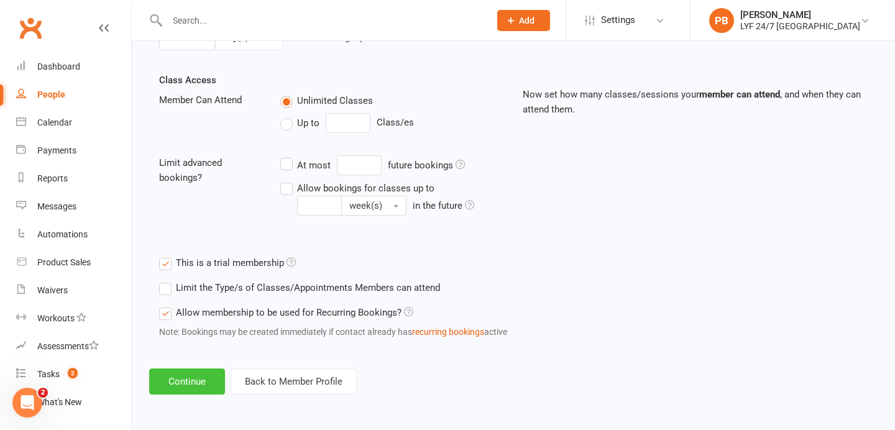
click at [172, 393] on button "Continue" at bounding box center [187, 382] width 76 height 26
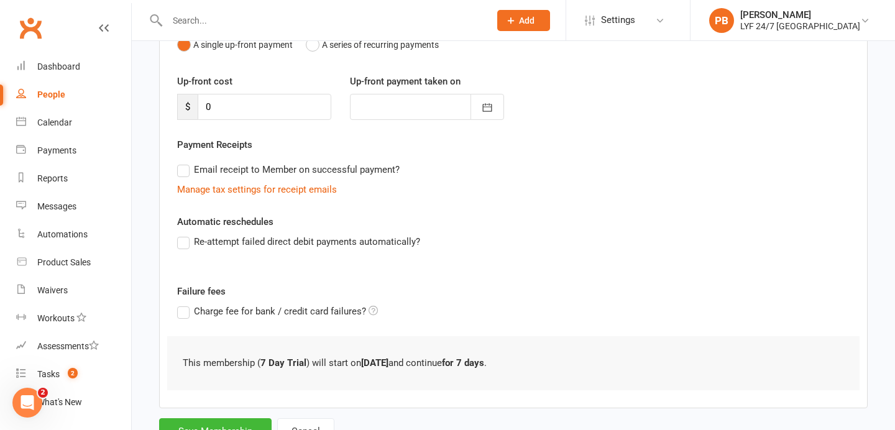
scroll to position [197, 0]
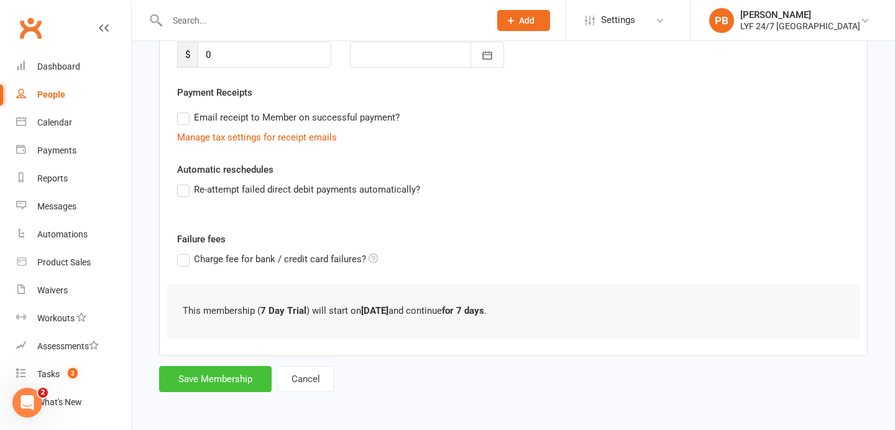
click at [190, 389] on button "Save Membership" at bounding box center [215, 379] width 112 height 26
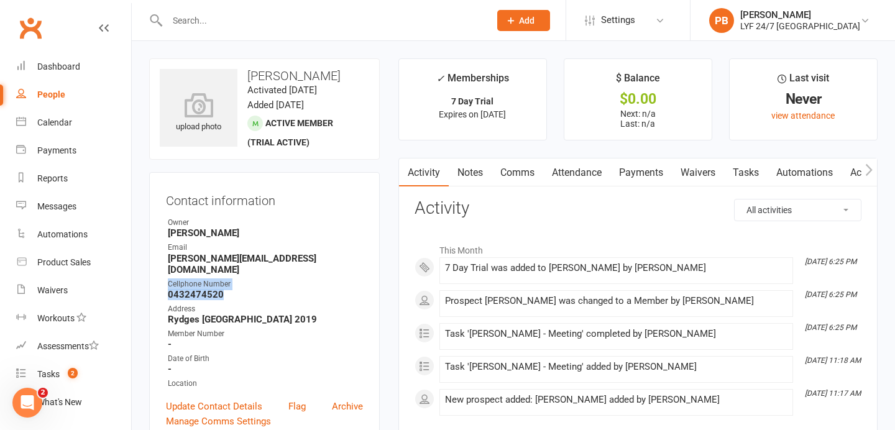
drag, startPoint x: 222, startPoint y: 285, endPoint x: 165, endPoint y: 277, distance: 57.7
click at [165, 277] on div "Contact information Owner [PERSON_NAME] Email [PERSON_NAME][EMAIL_ADDRESS][DOMA…" at bounding box center [264, 308] width 231 height 273
click at [237, 288] on ul "Owner [PERSON_NAME] Email [PERSON_NAME][EMAIL_ADDRESS][DOMAIN_NAME] Cellphone N…" at bounding box center [264, 303] width 197 height 173
drag, startPoint x: 223, startPoint y: 285, endPoint x: 156, endPoint y: 285, distance: 67.1
click at [156, 285] on div "Contact information Owner [PERSON_NAME] Email [PERSON_NAME][EMAIL_ADDRESS][DOMA…" at bounding box center [264, 308] width 231 height 273
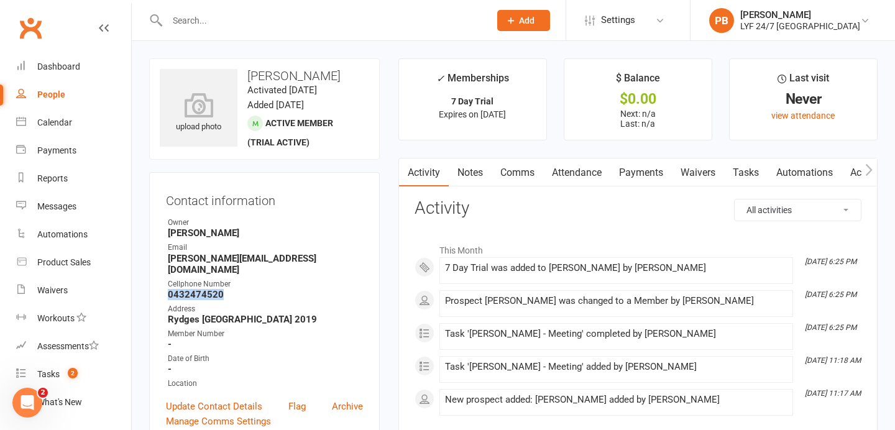
copy strong "0432474520"
